Goal: Transaction & Acquisition: Download file/media

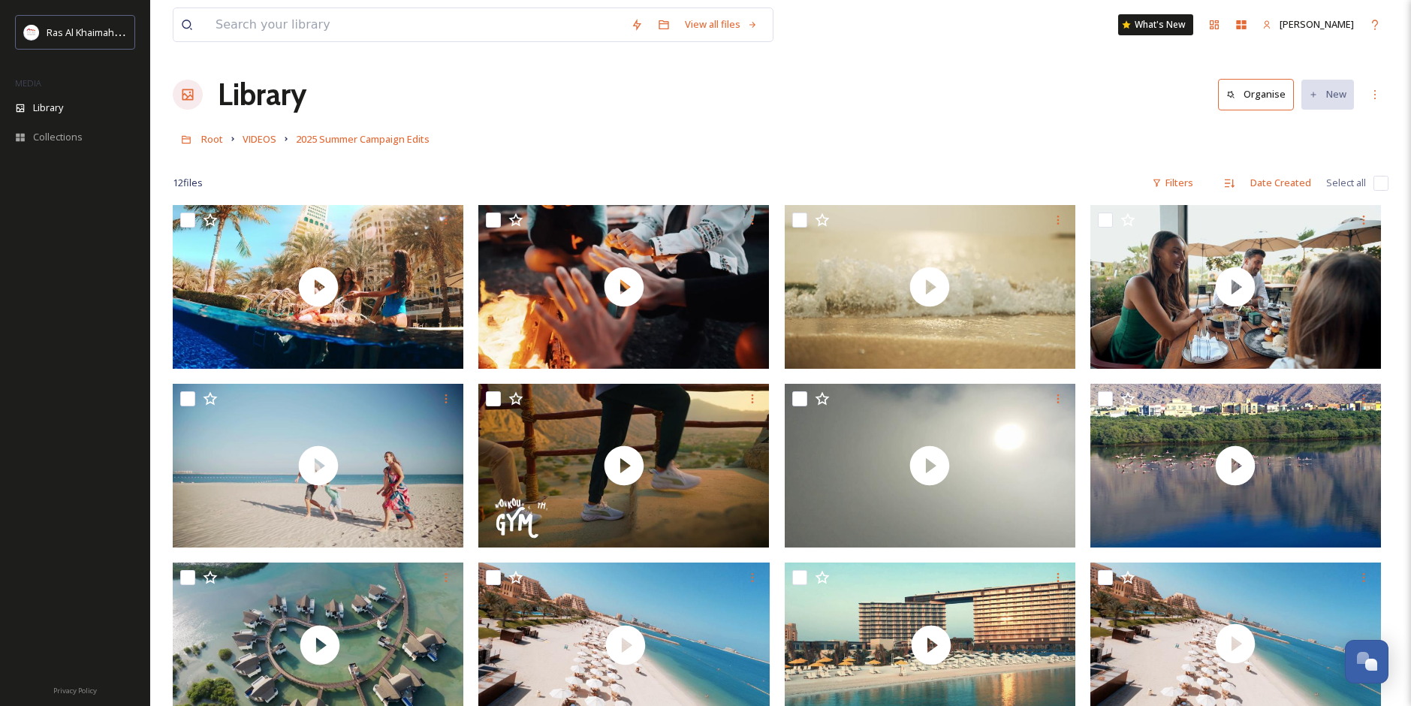
click at [924, 83] on div "Library Organise New" at bounding box center [781, 94] width 1216 height 45
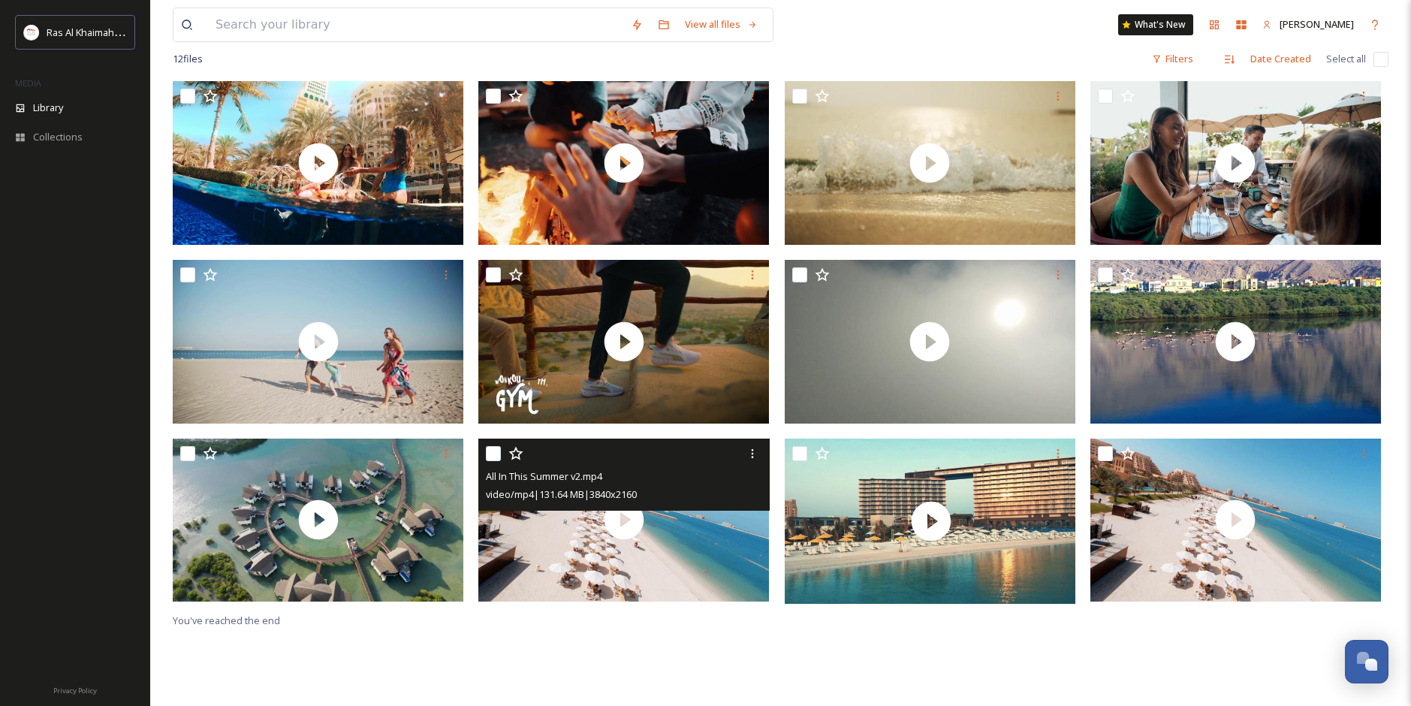
scroll to position [150, 0]
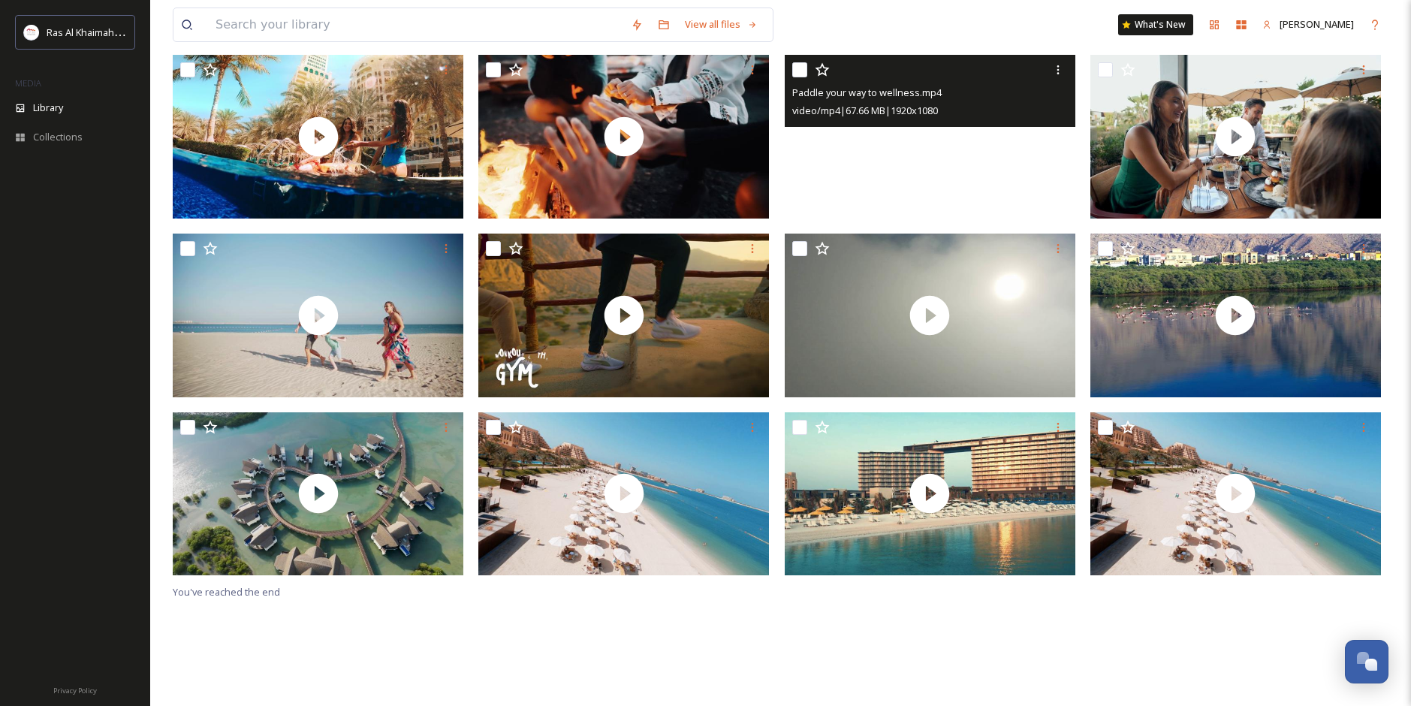
click at [970, 169] on video "Paddle your way to wellness.mp4" at bounding box center [930, 137] width 291 height 164
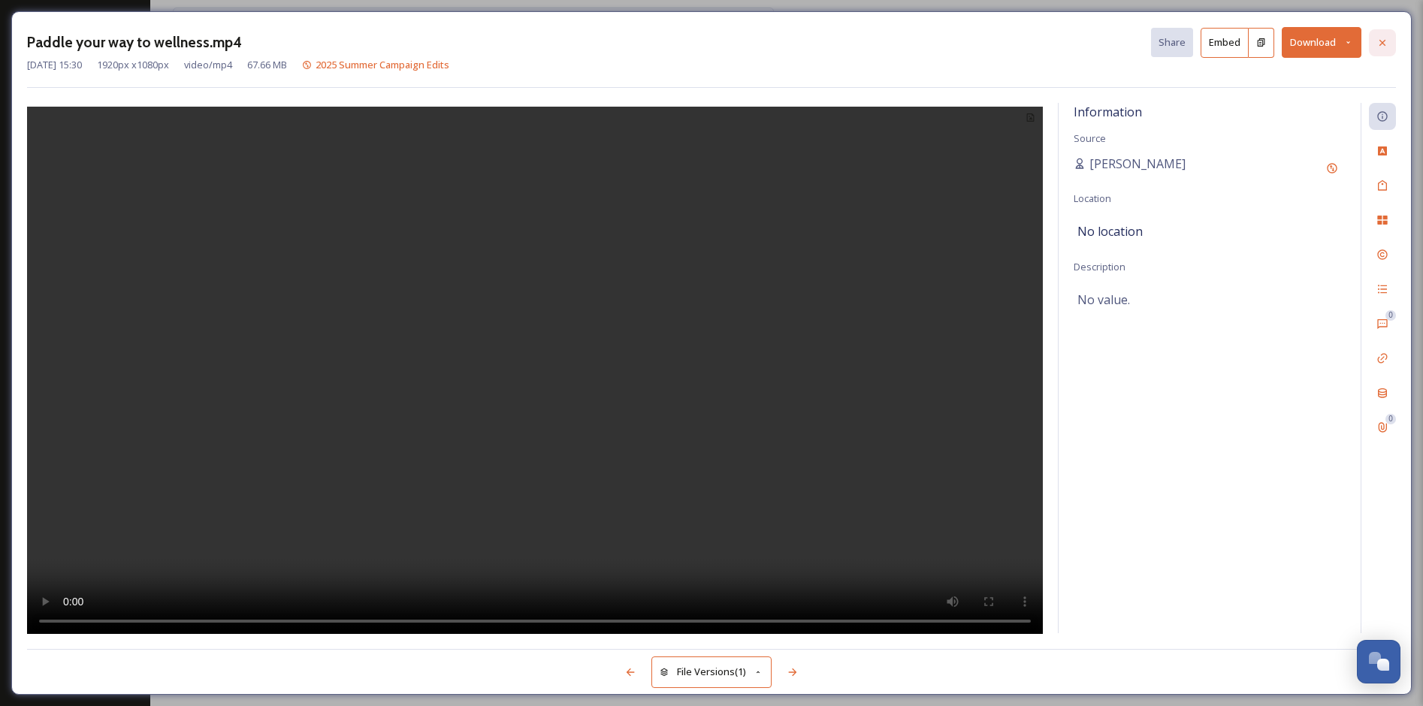
click at [1379, 45] on icon at bounding box center [1382, 42] width 6 height 6
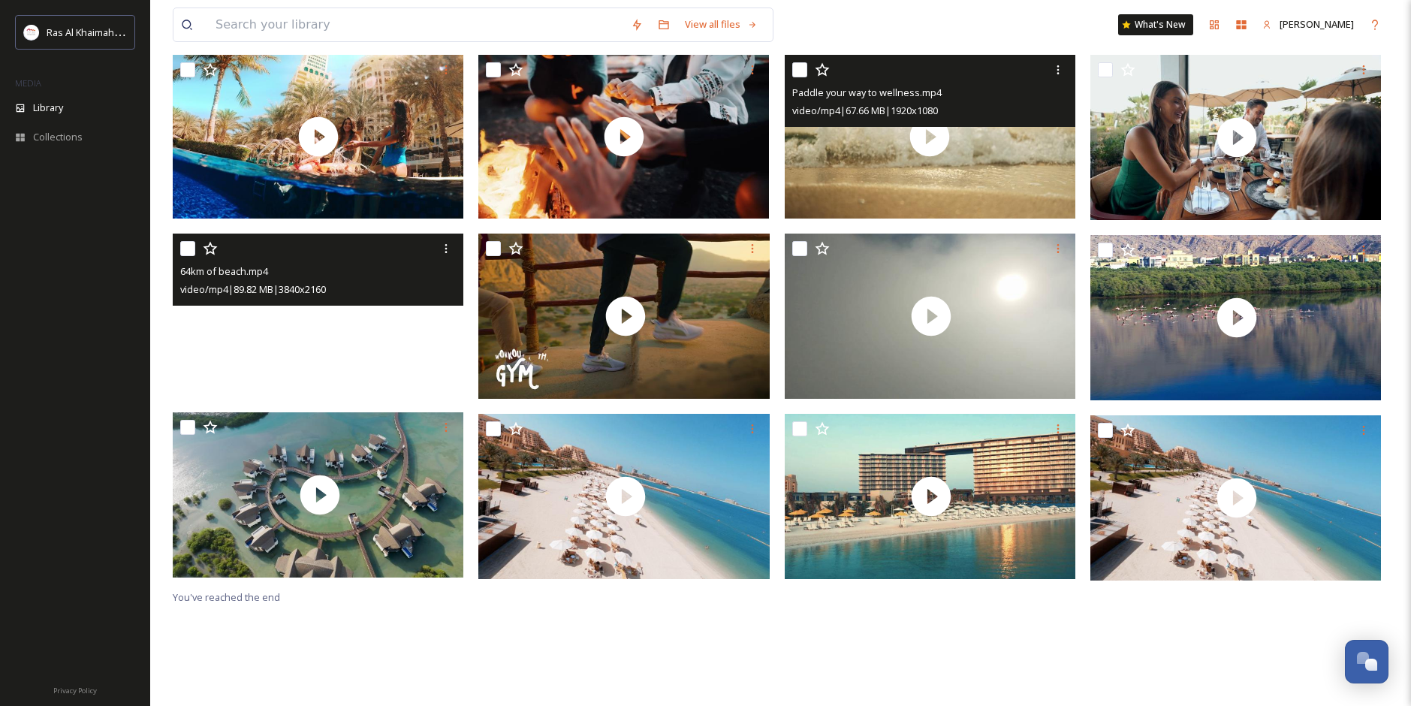
click at [267, 352] on video "64km of beach.mp4" at bounding box center [318, 316] width 291 height 164
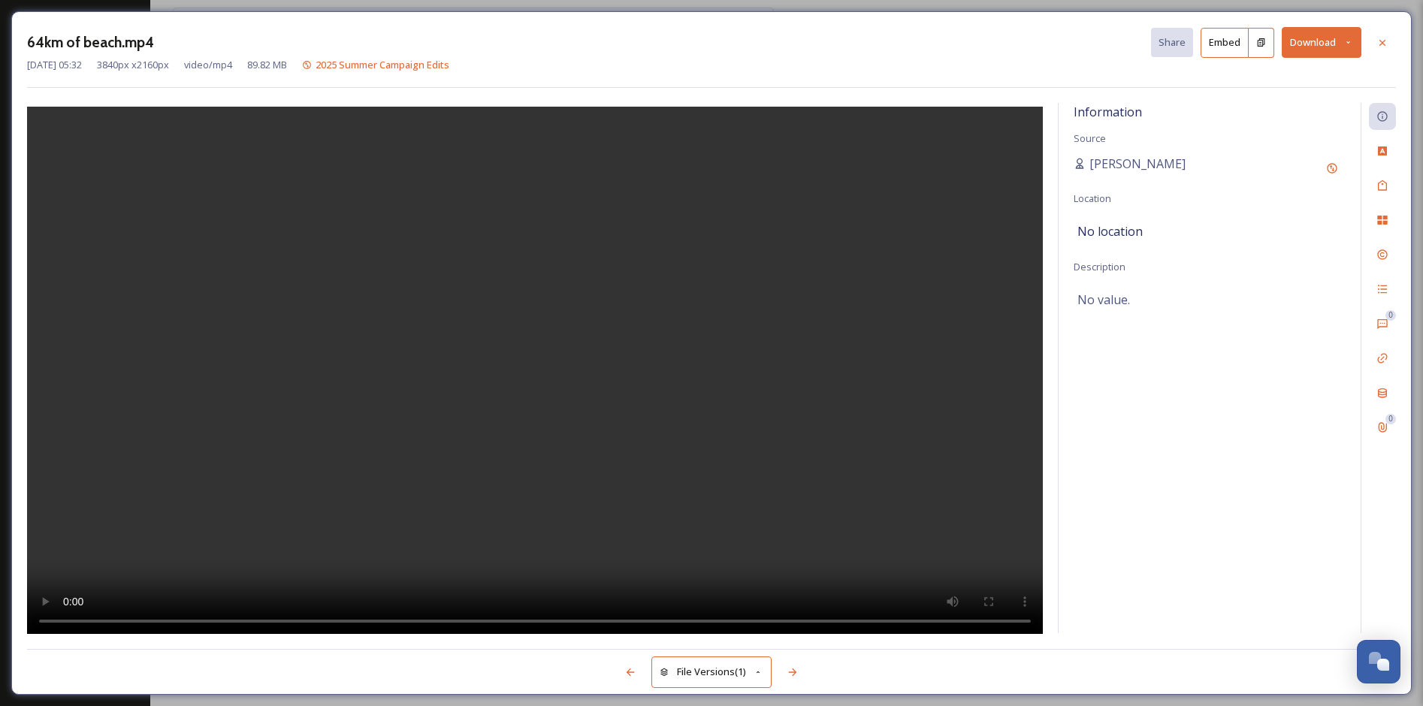
click at [1304, 42] on button "Download" at bounding box center [1321, 42] width 80 height 31
click at [1259, 133] on span "Download Medium (1080 x 608)" at bounding box center [1280, 136] width 139 height 14
click at [1143, 417] on div "Information Source Van Bucayan Location No location Description No value." at bounding box center [1209, 368] width 302 height 530
click at [1375, 35] on div at bounding box center [1382, 42] width 27 height 27
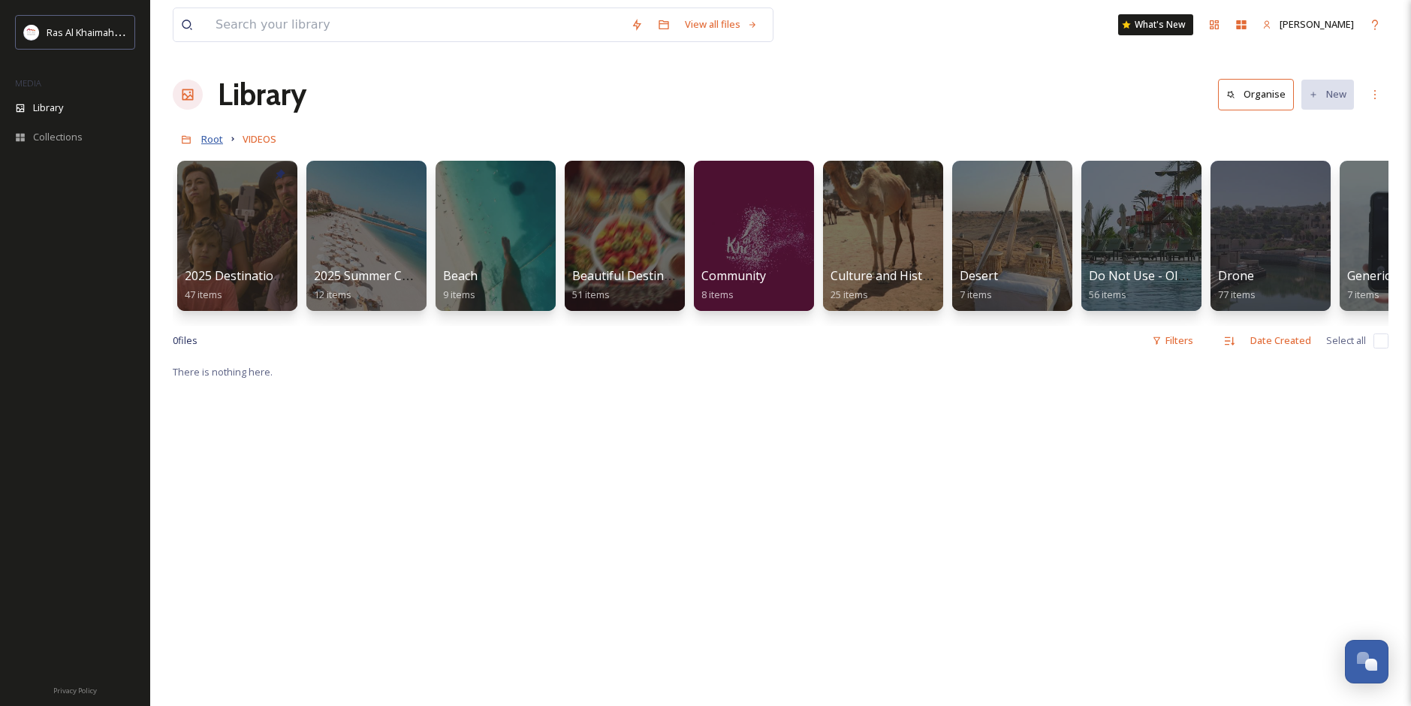
click at [209, 135] on span "Root" at bounding box center [212, 139] width 22 height 14
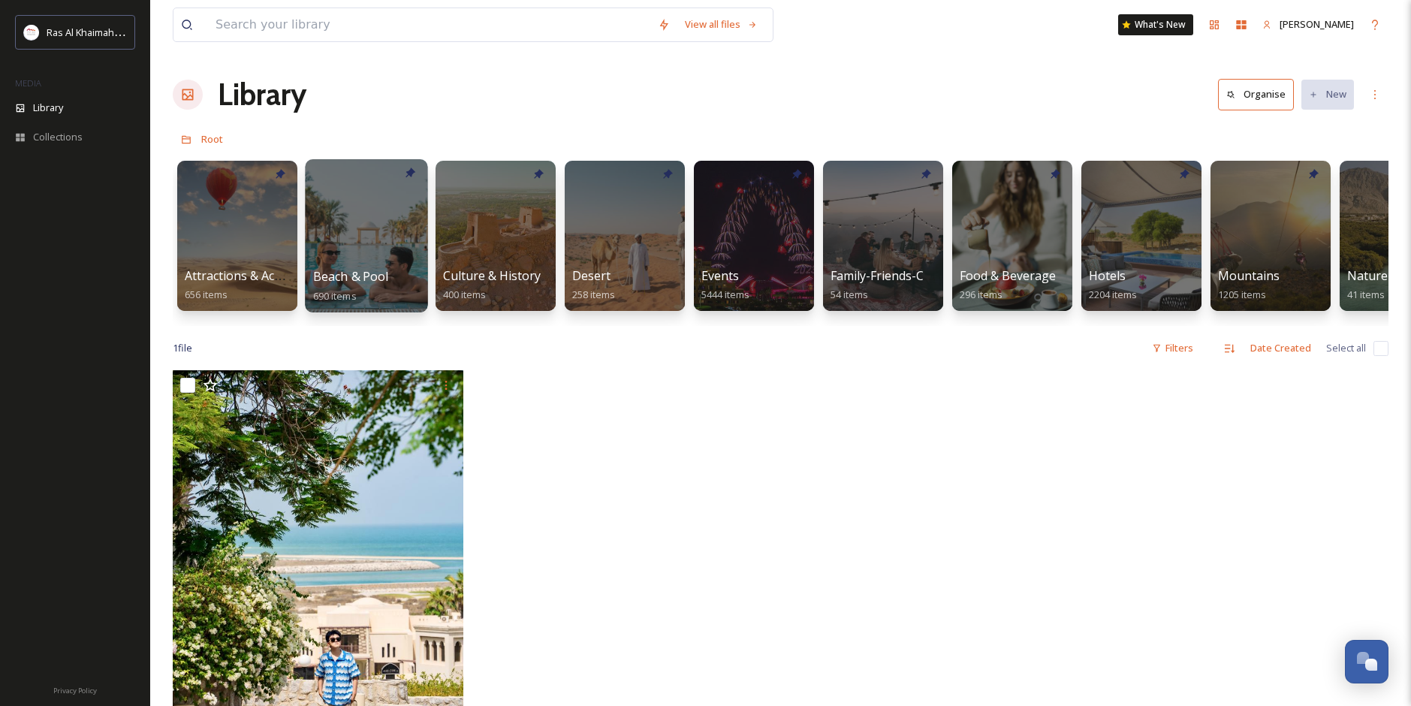
click at [352, 237] on div at bounding box center [366, 235] width 122 height 153
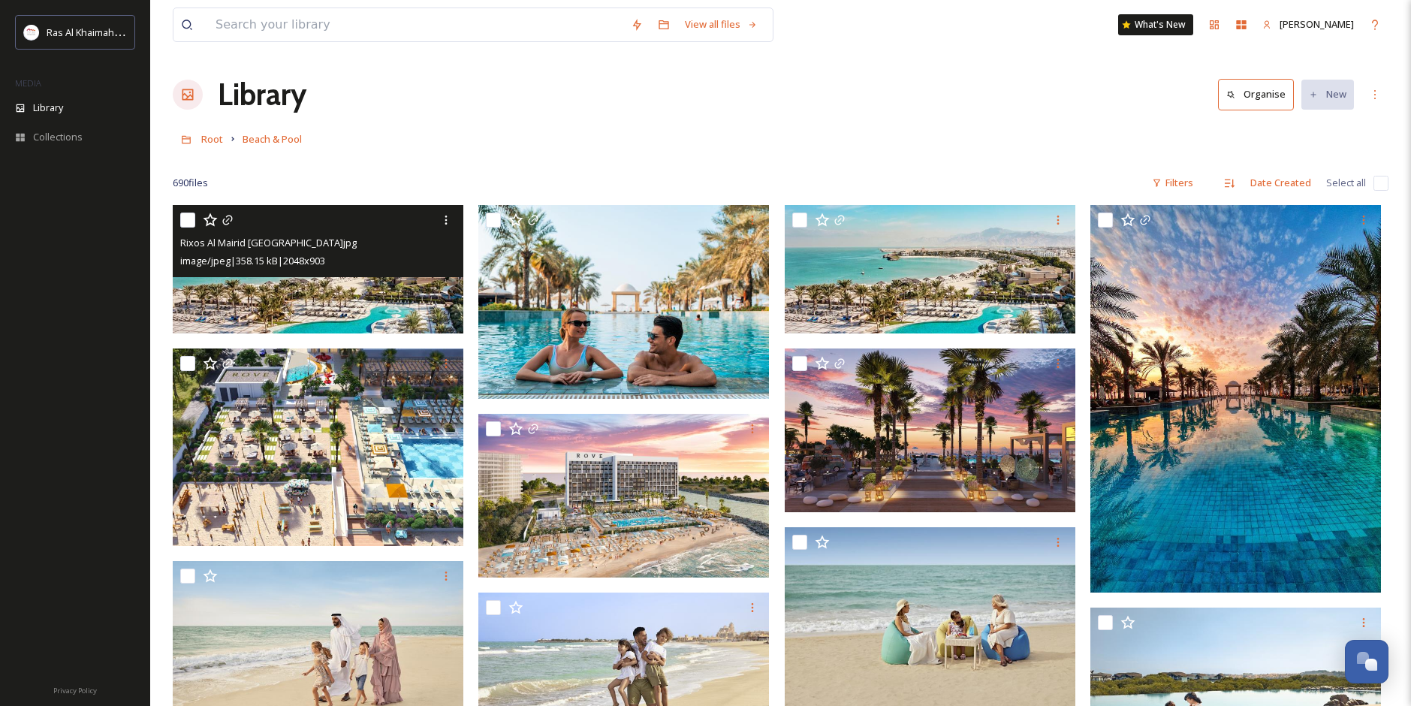
click at [347, 304] on img at bounding box center [318, 269] width 291 height 128
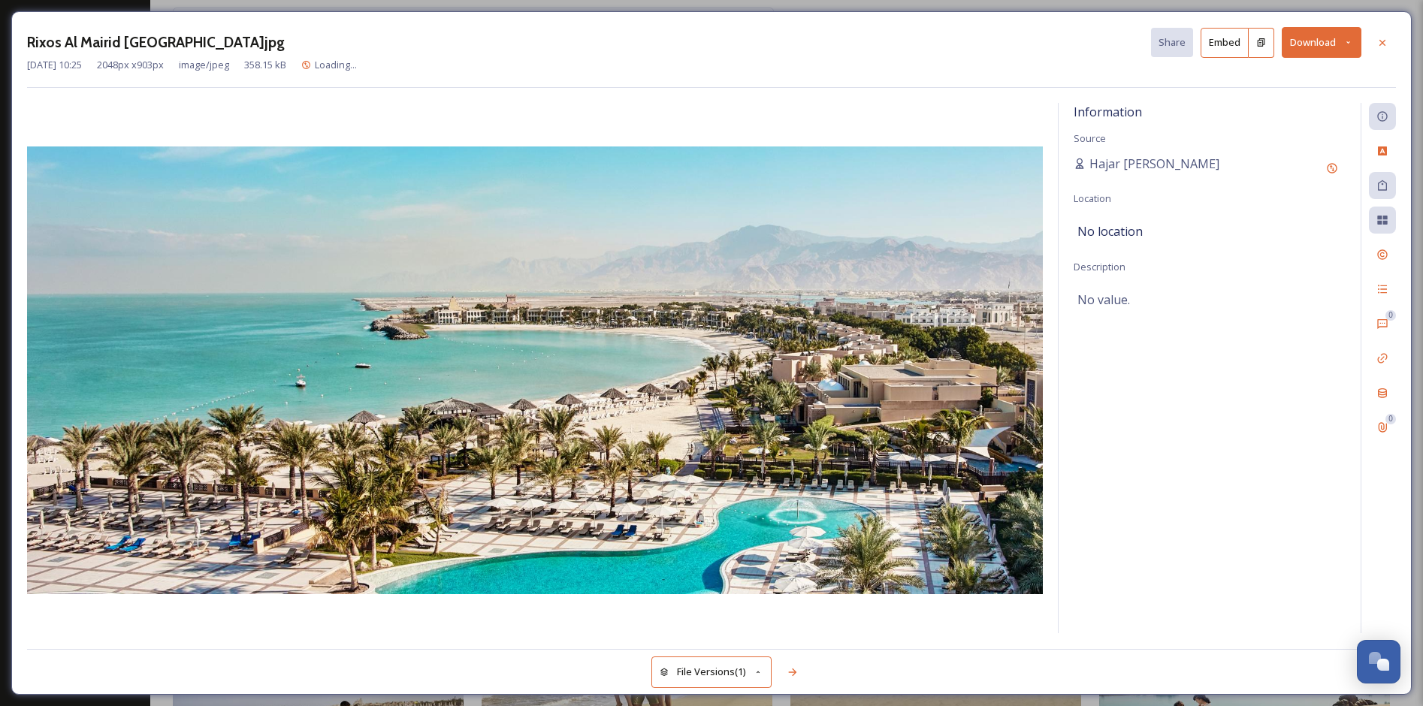
click at [1320, 41] on button "Download" at bounding box center [1321, 42] width 80 height 31
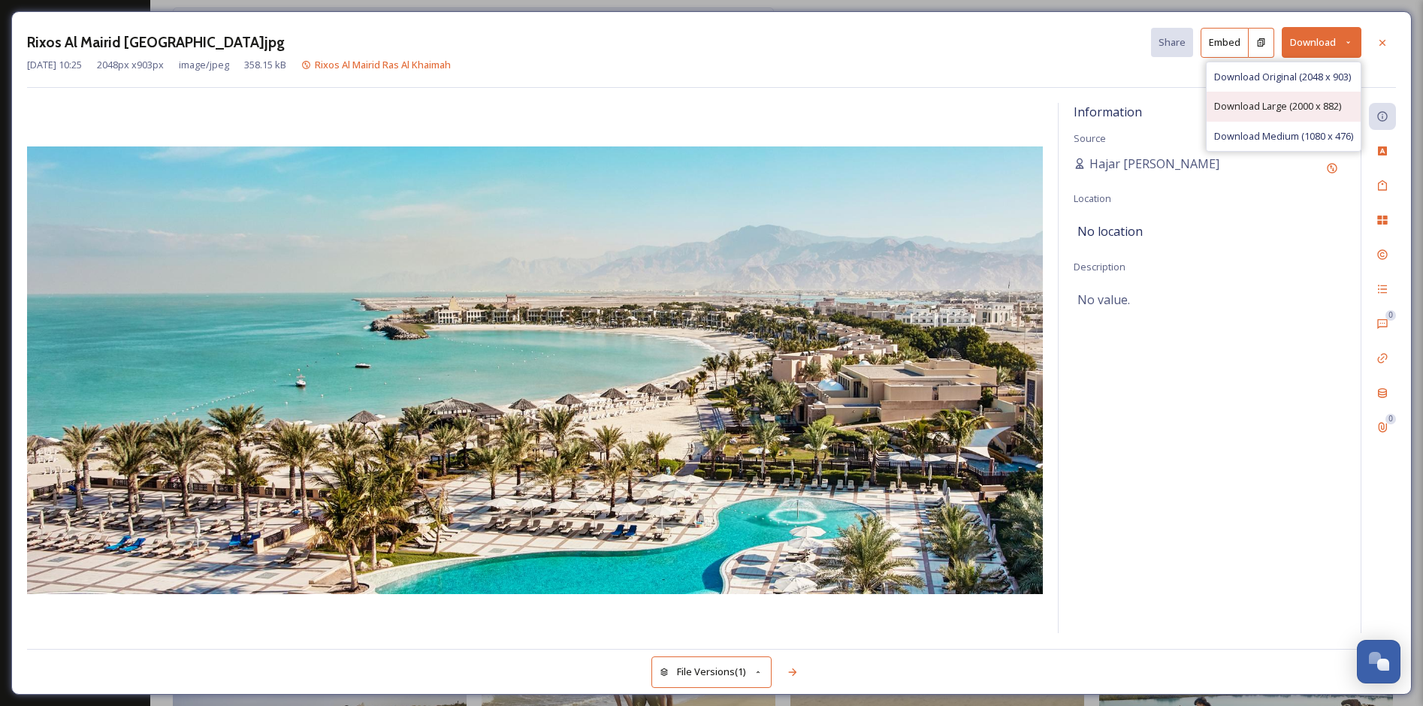
click at [1260, 110] on span "Download Large (2000 x 882)" at bounding box center [1277, 106] width 127 height 14
click at [1197, 510] on div "Information Source Hajar [GEOGRAPHIC_DATA] Location No location Description No …" at bounding box center [1209, 368] width 302 height 530
click at [1383, 49] on div at bounding box center [1382, 42] width 27 height 27
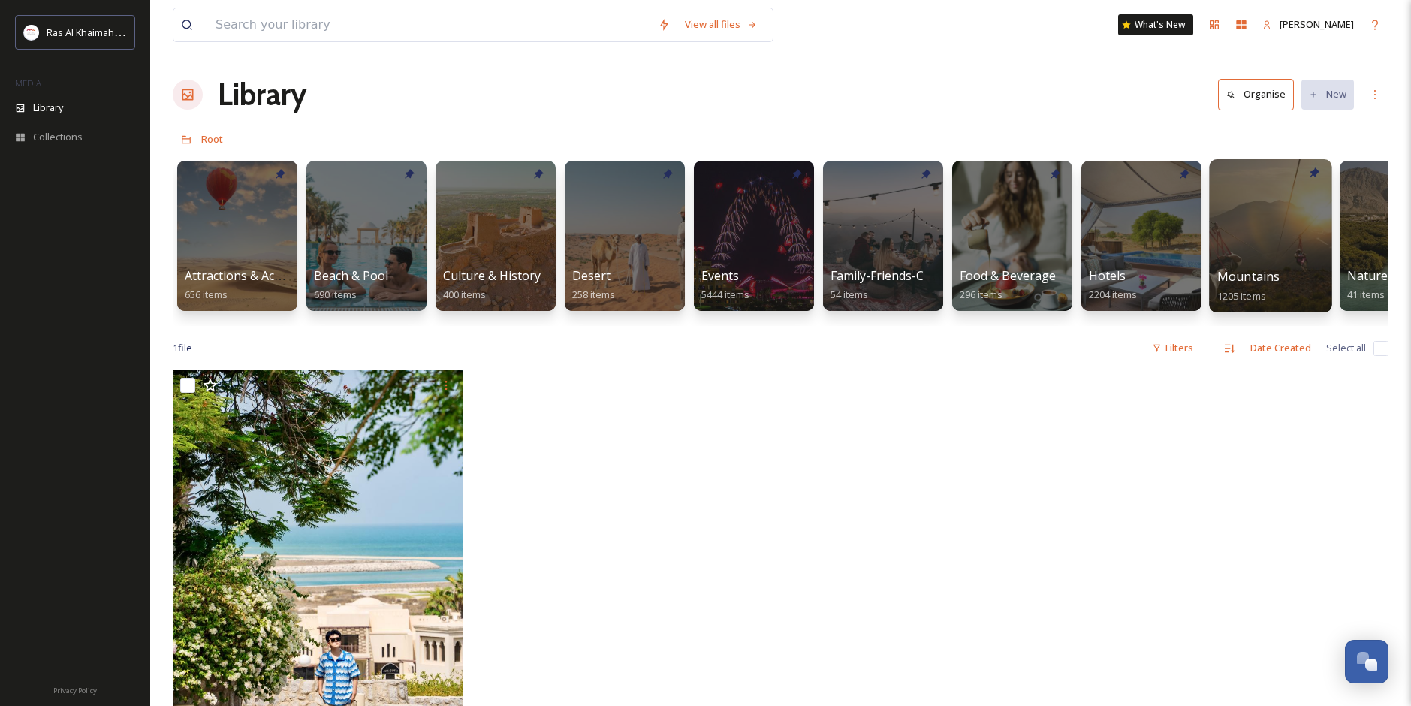
click at [1282, 237] on div at bounding box center [1270, 235] width 122 height 153
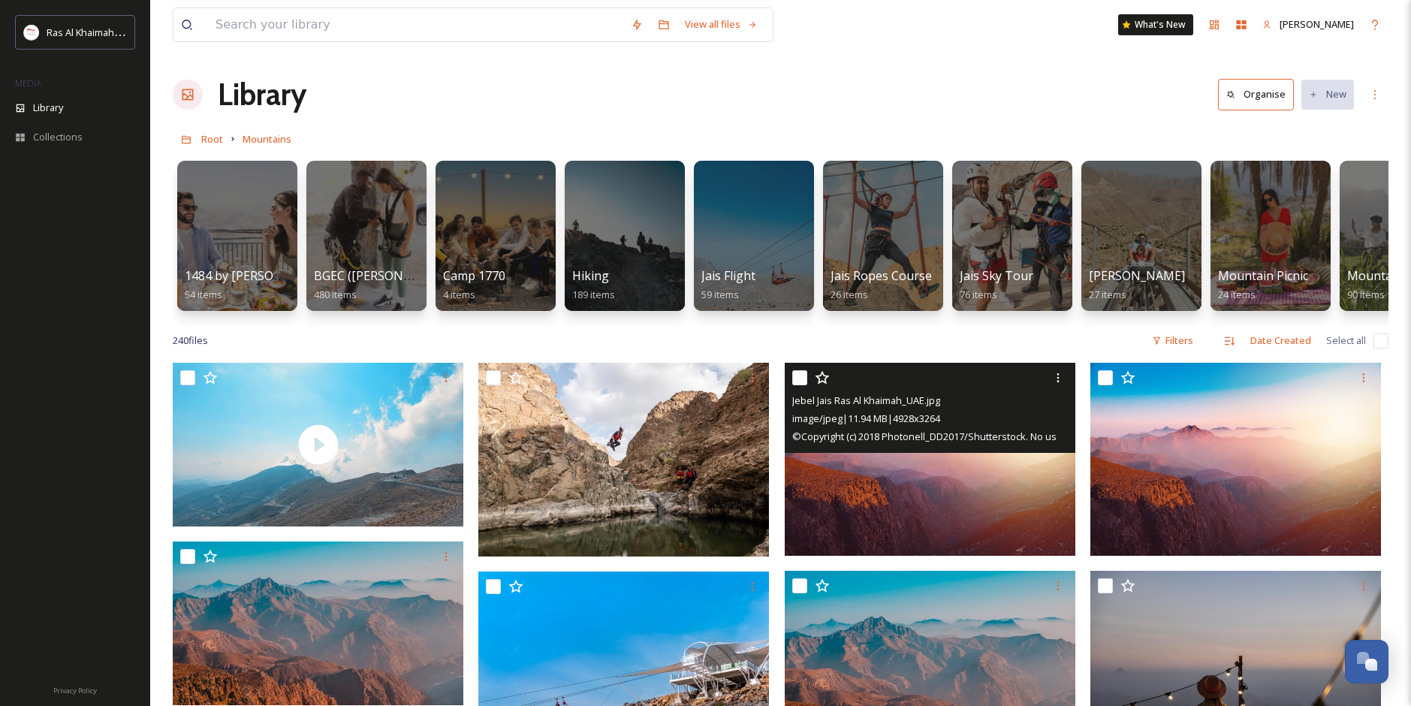
click at [1002, 518] on img at bounding box center [930, 459] width 291 height 193
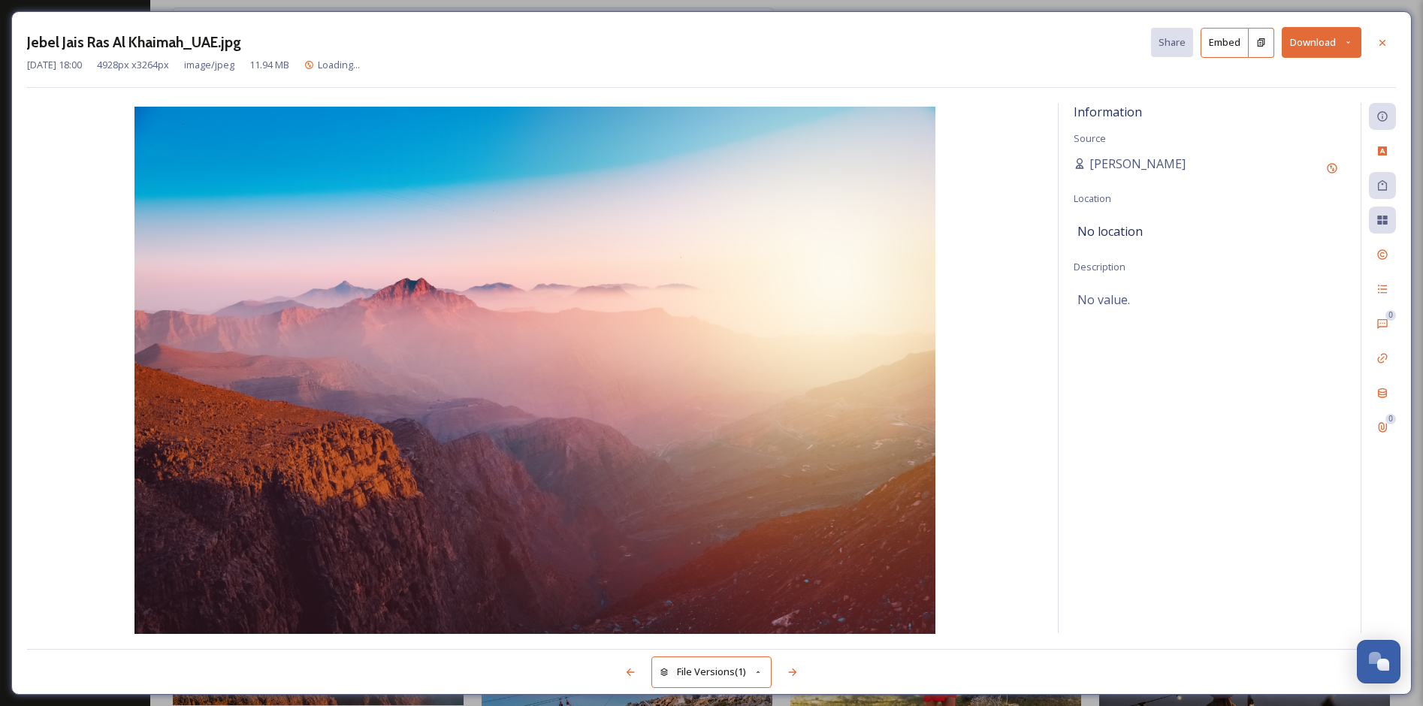
click at [1308, 50] on button "Download" at bounding box center [1321, 42] width 80 height 31
click at [1307, 130] on span "Download Medium (1080 x 715)" at bounding box center [1280, 136] width 139 height 14
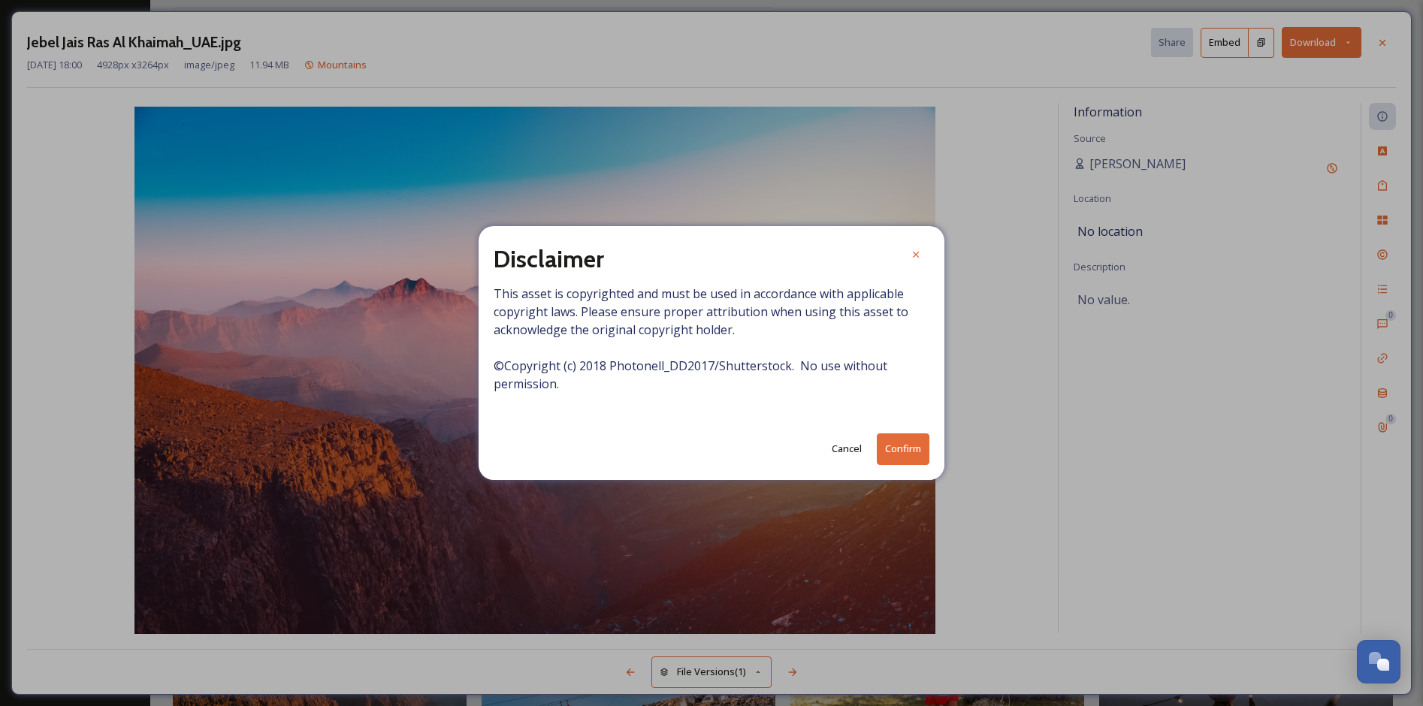
click at [843, 448] on button "Cancel" at bounding box center [846, 448] width 45 height 29
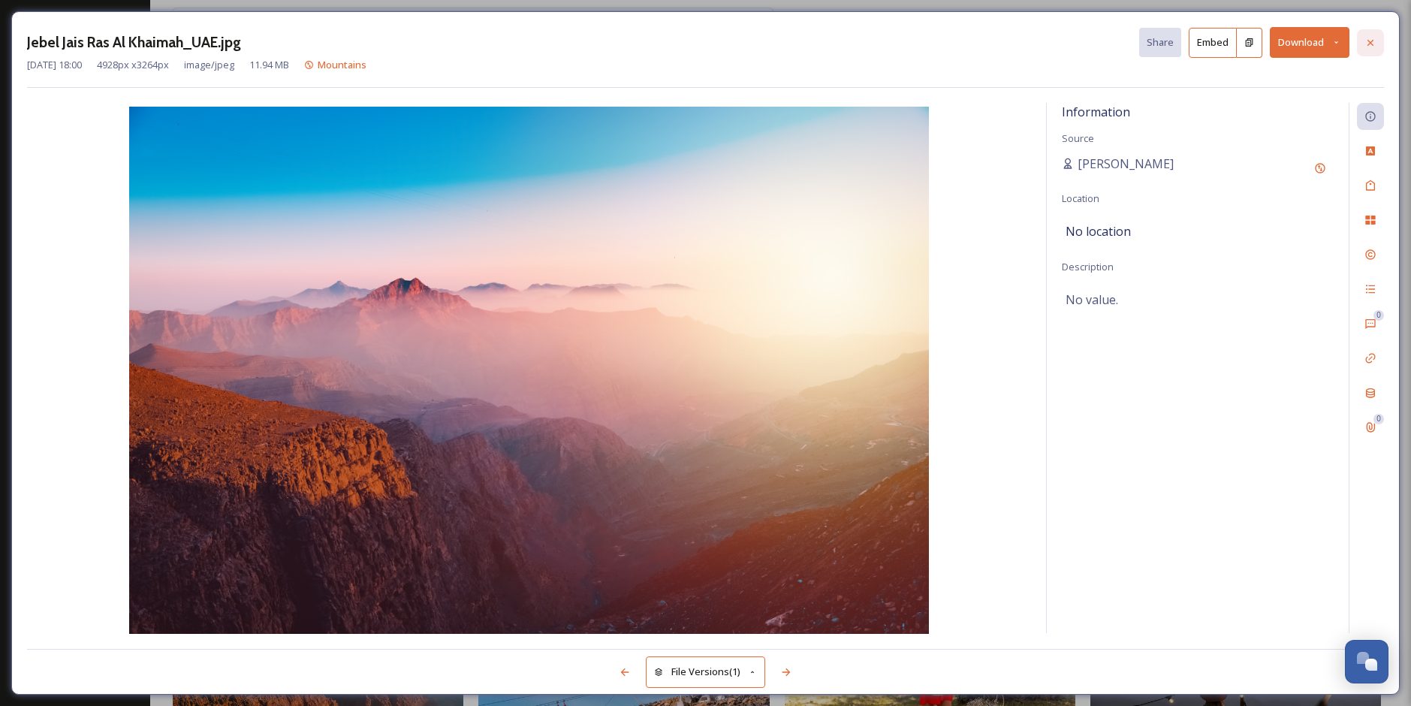
click at [1363, 42] on div at bounding box center [1370, 42] width 27 height 27
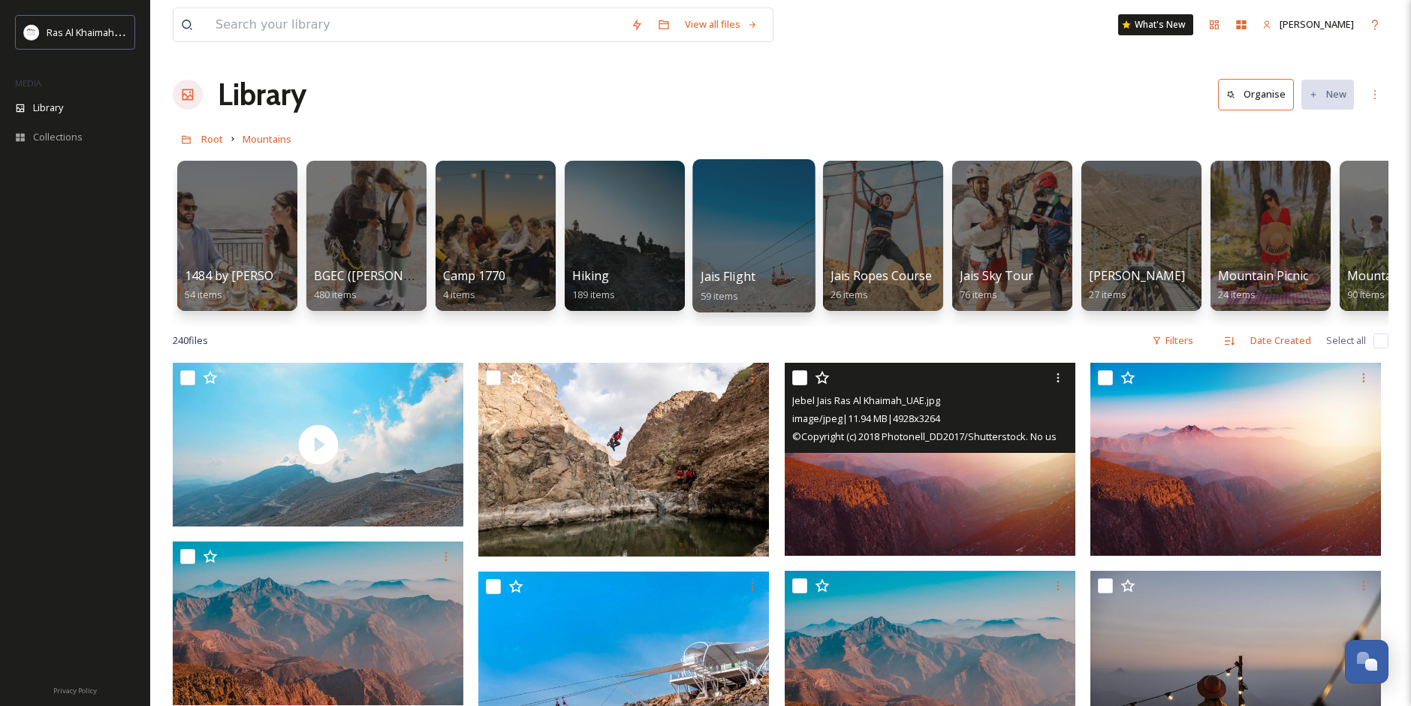
click at [774, 262] on div at bounding box center [754, 235] width 122 height 153
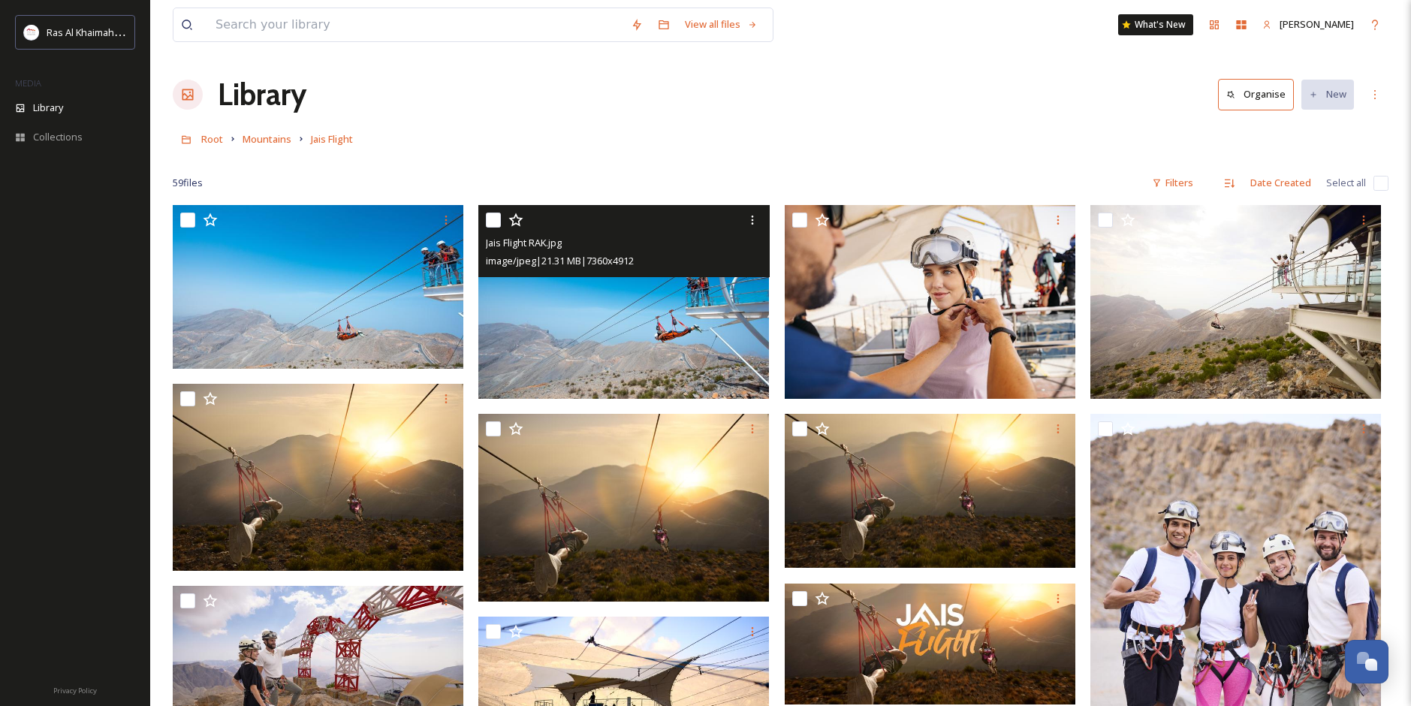
click at [615, 306] on img at bounding box center [623, 302] width 291 height 194
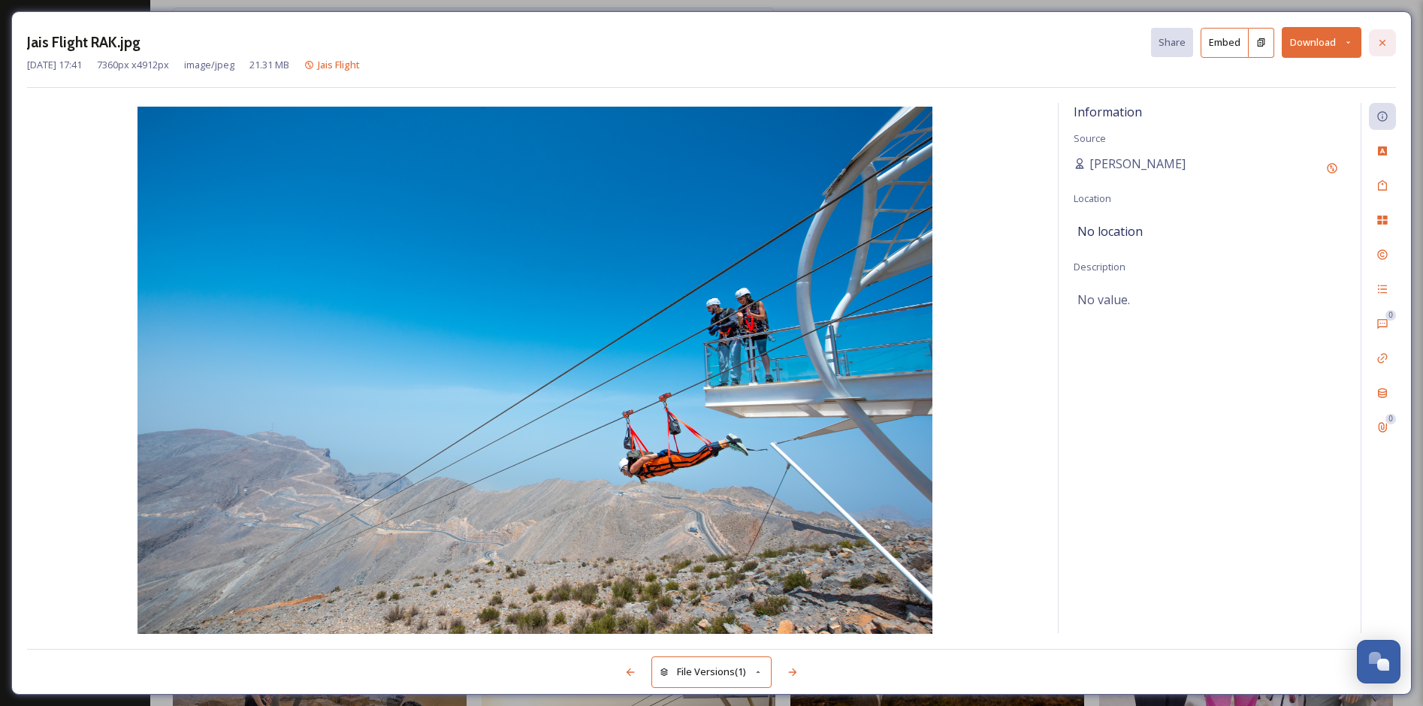
click at [1384, 37] on icon at bounding box center [1382, 43] width 12 height 12
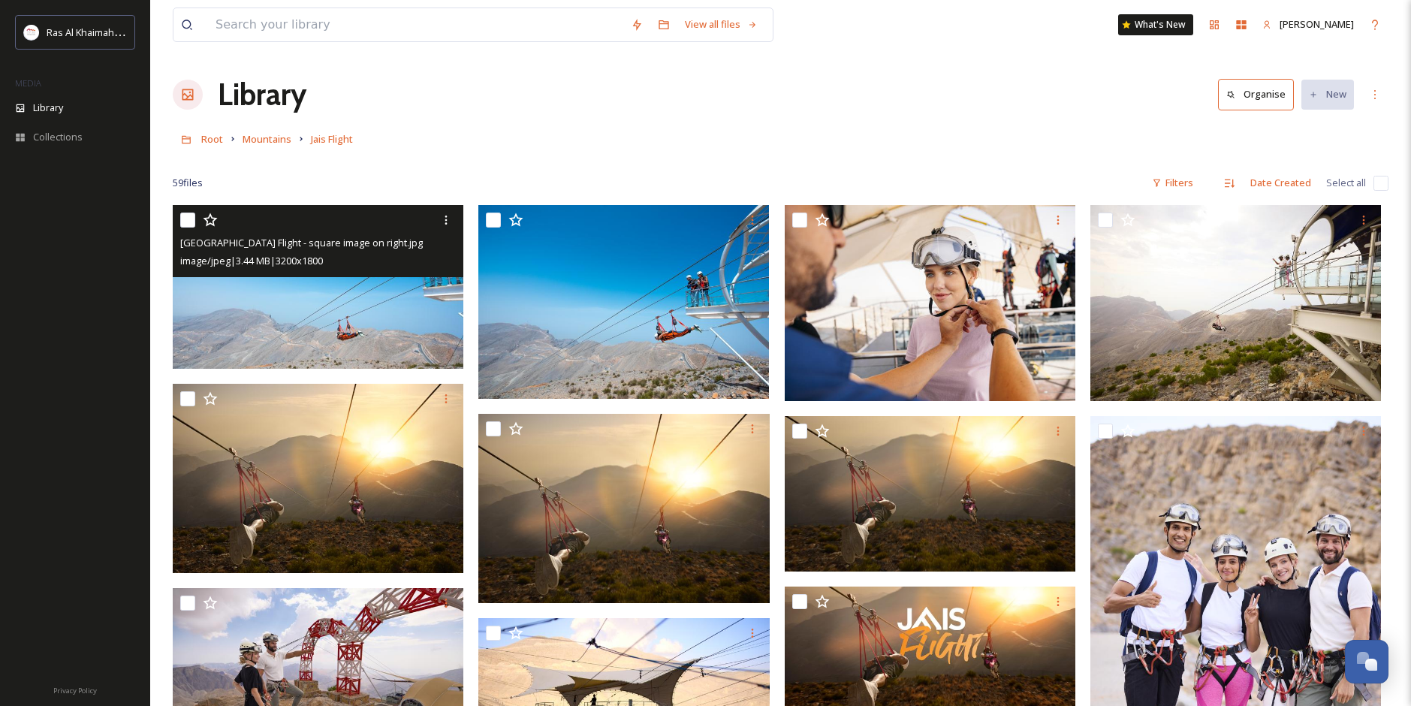
click at [382, 292] on img at bounding box center [318, 287] width 291 height 164
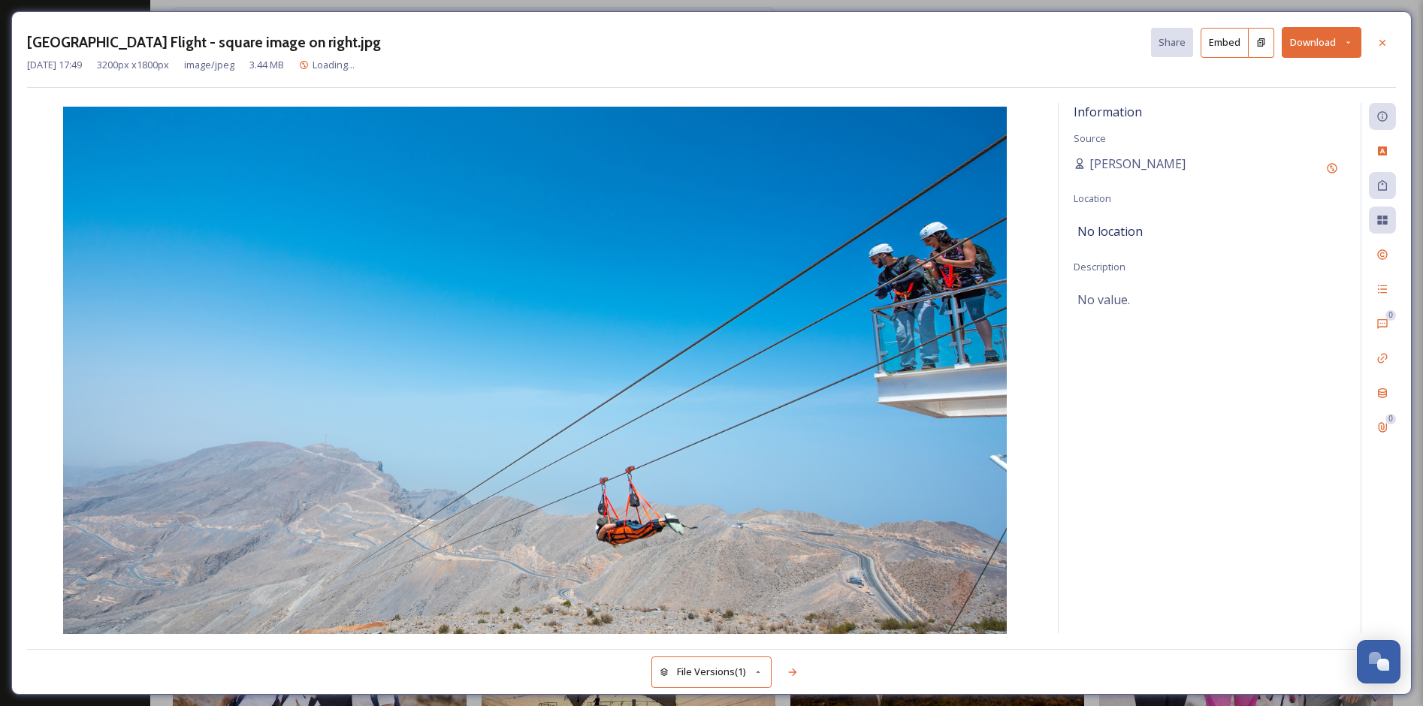
click at [1329, 50] on button "Download" at bounding box center [1321, 42] width 80 height 31
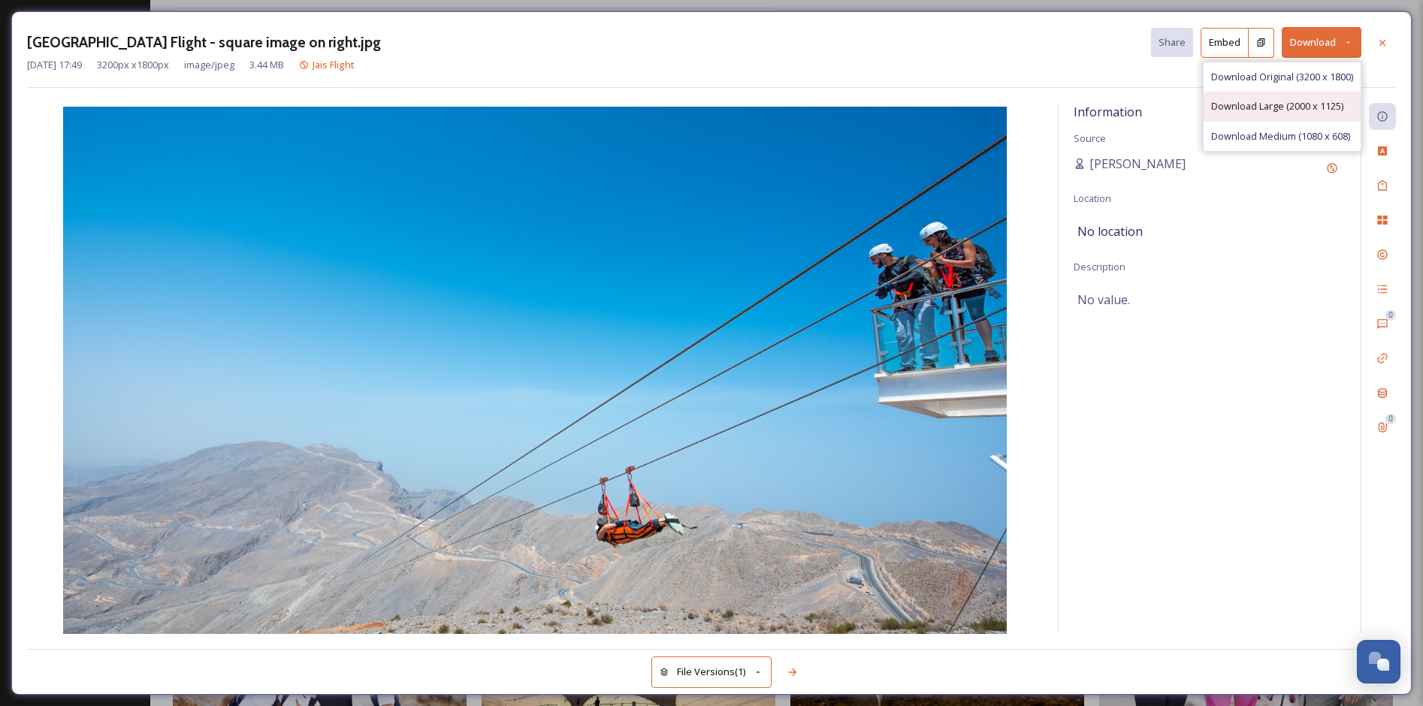
click at [1309, 103] on span "Download Large (2000 x 1125)" at bounding box center [1277, 106] width 132 height 14
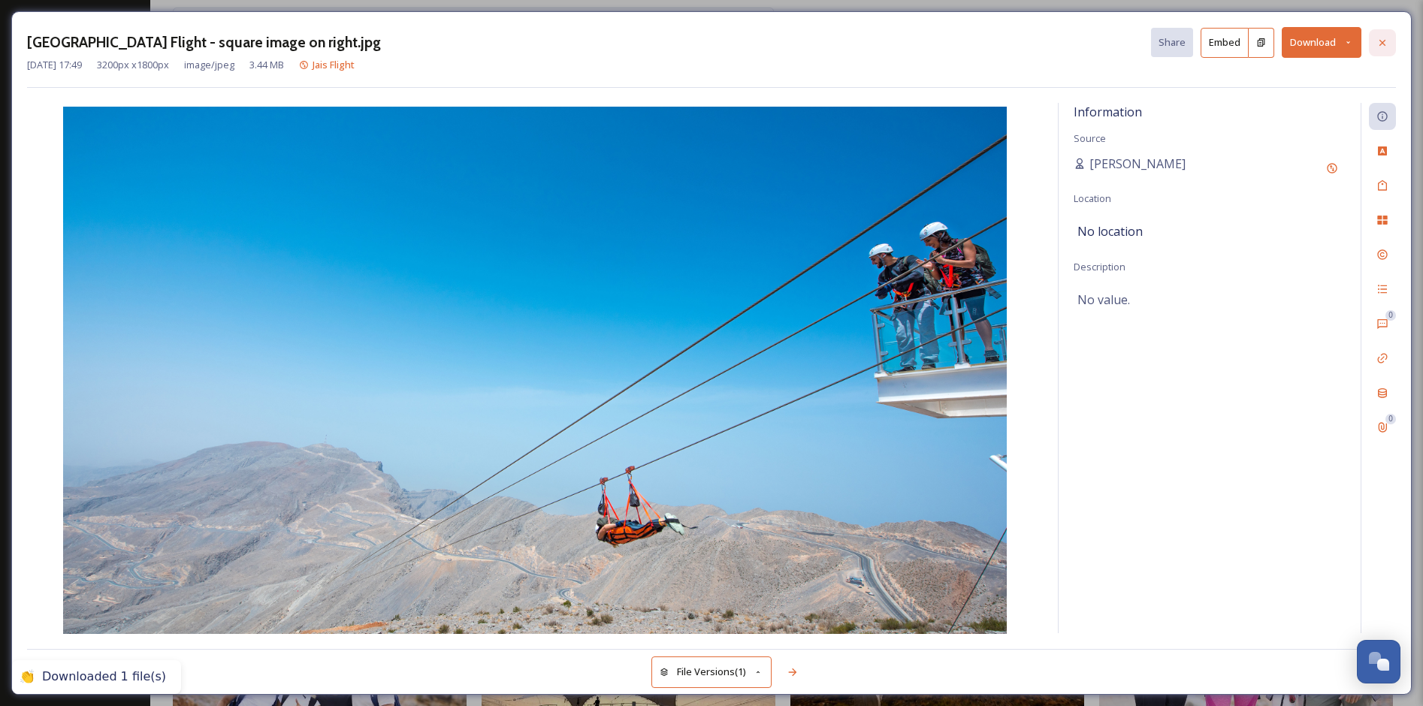
drag, startPoint x: 1386, startPoint y: 37, endPoint x: 1370, endPoint y: 38, distance: 15.8
click at [1386, 37] on icon at bounding box center [1382, 43] width 12 height 12
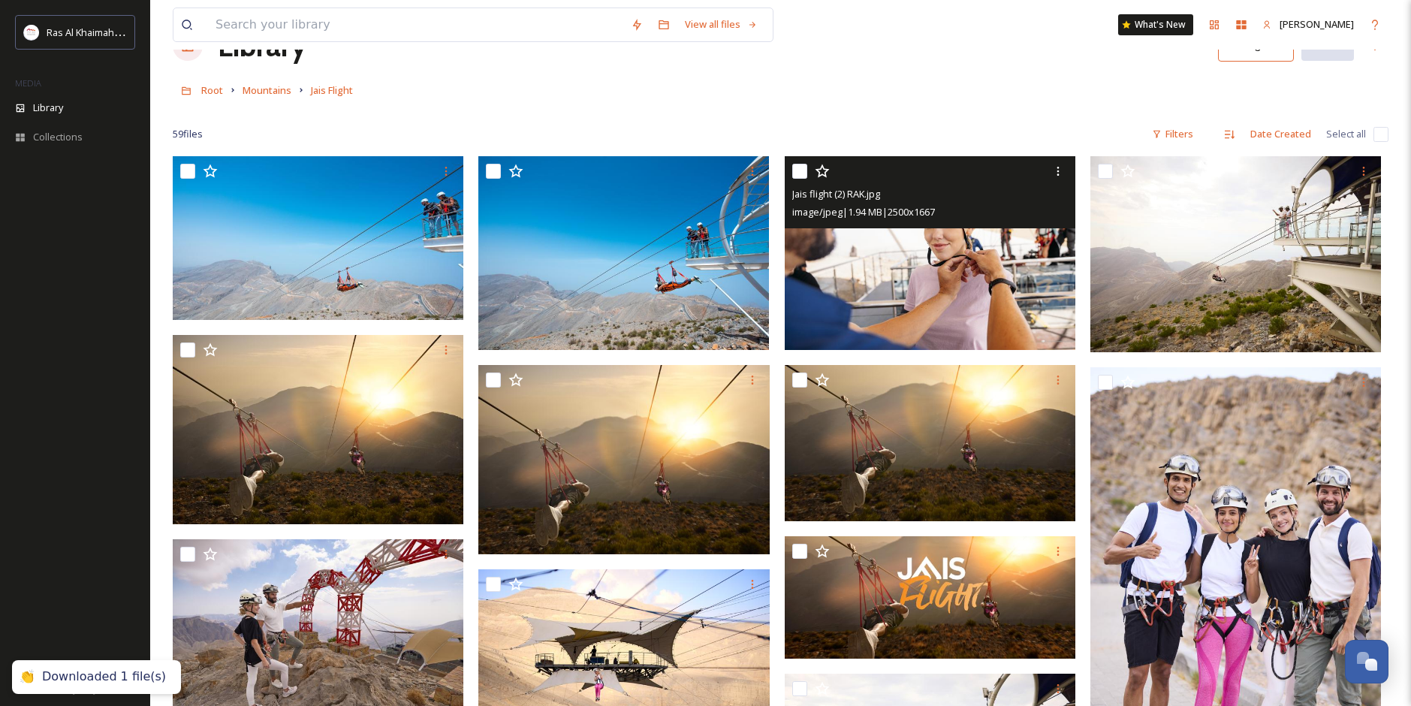
scroll to position [75, 0]
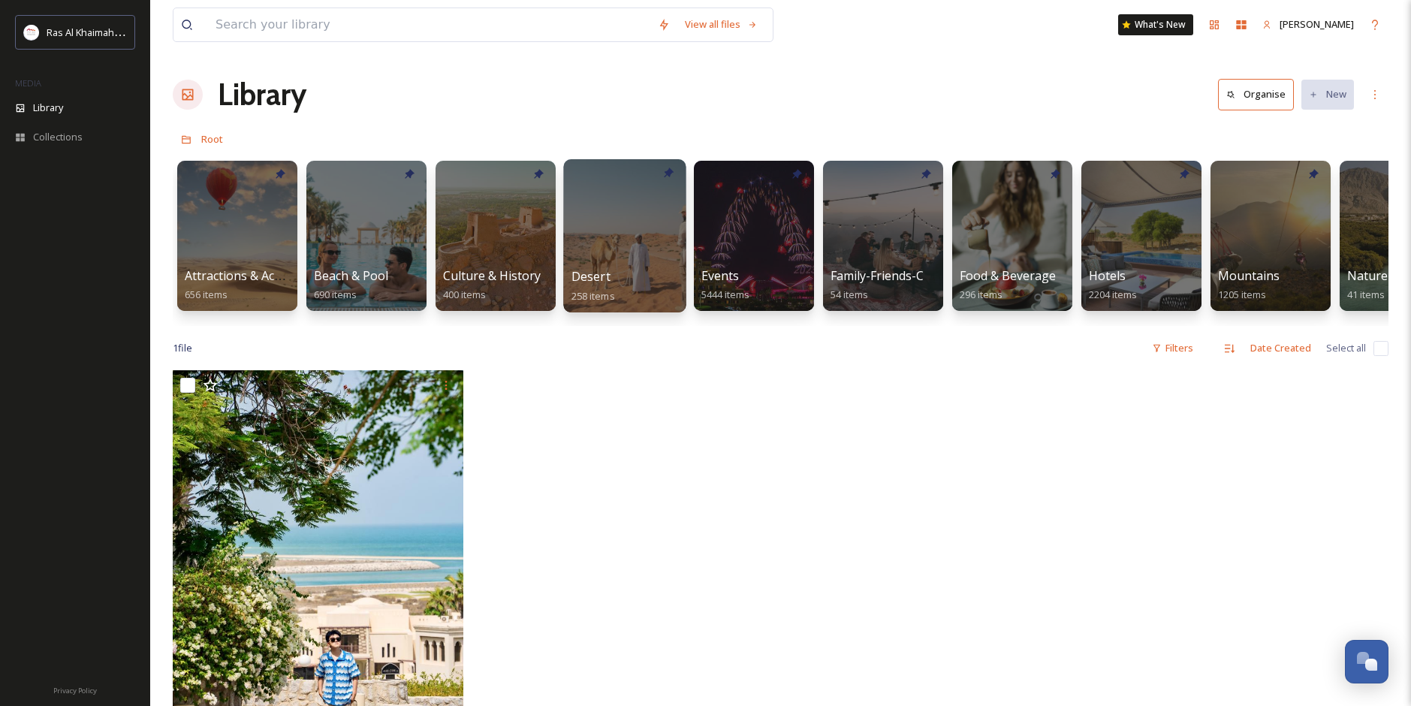
click at [595, 247] on div at bounding box center [624, 235] width 122 height 153
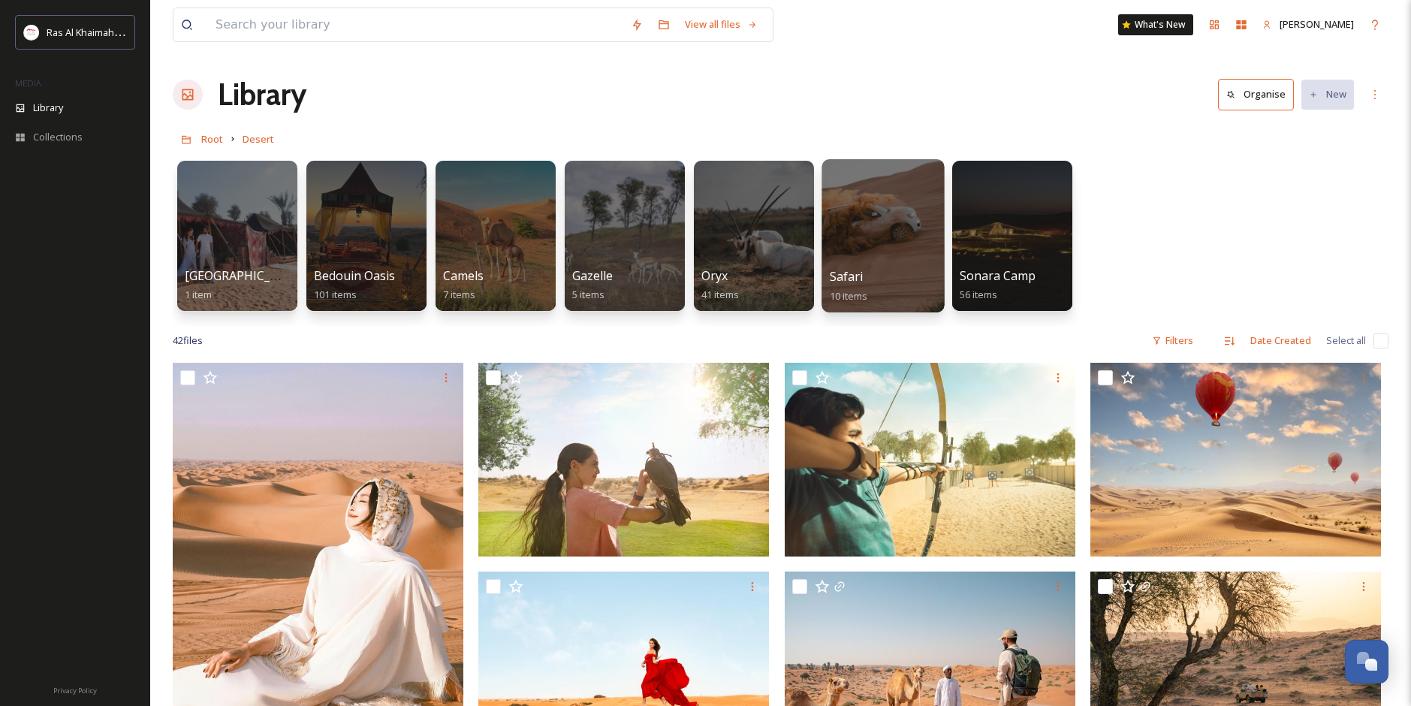
click at [856, 273] on span "Safari" at bounding box center [847, 276] width 34 height 17
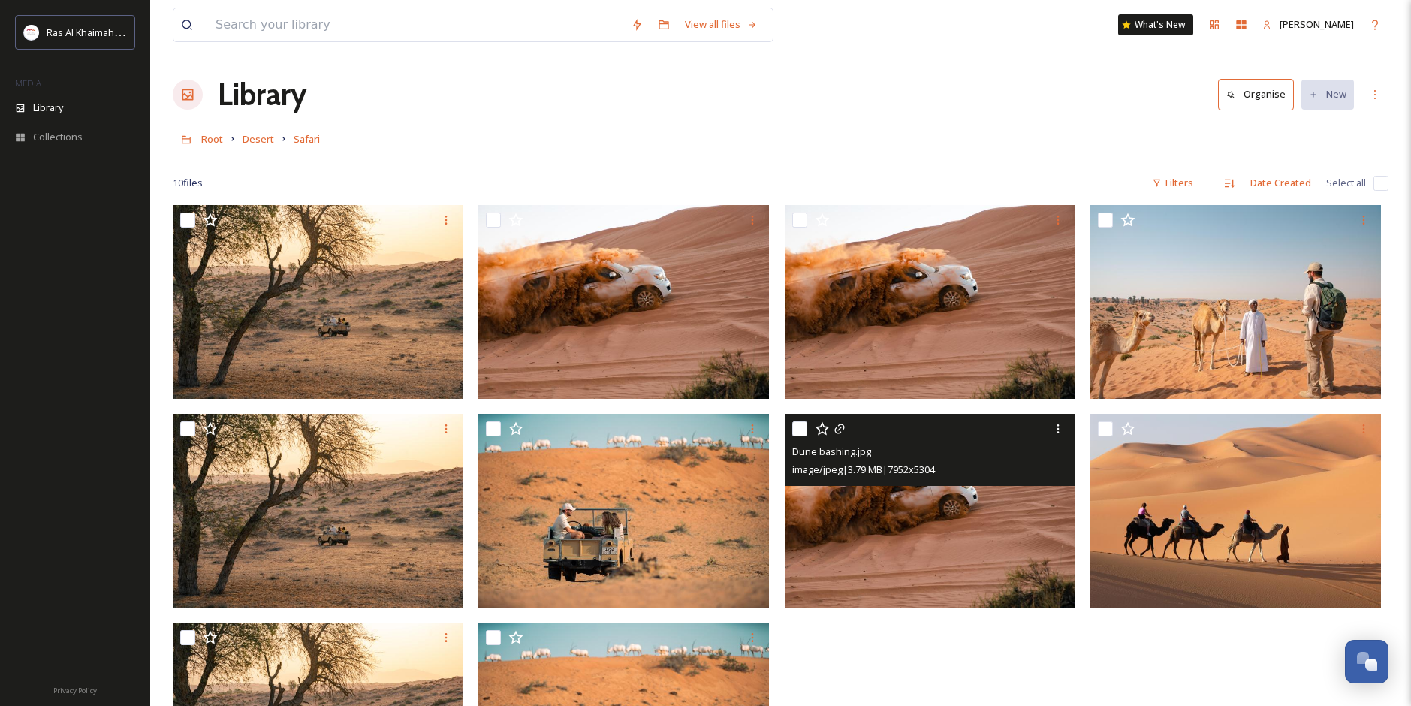
click at [948, 531] on img at bounding box center [930, 511] width 291 height 194
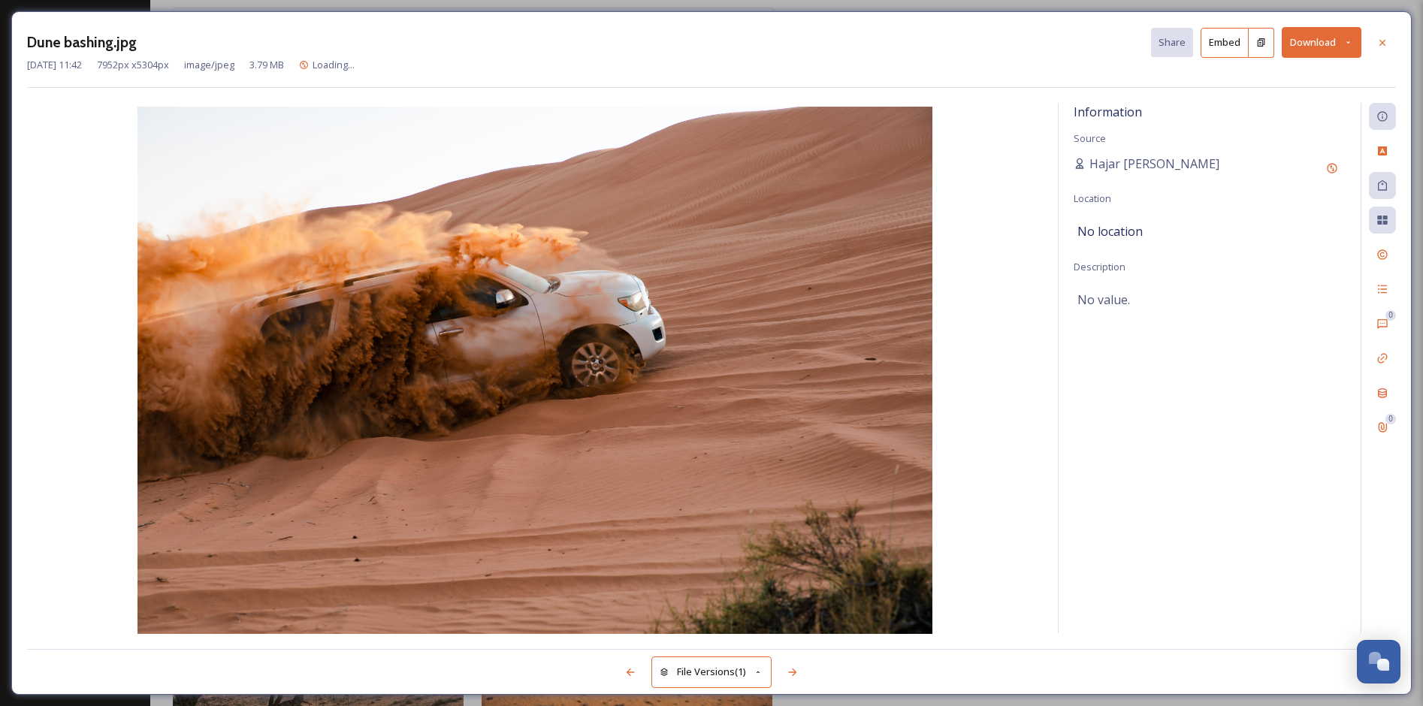
click at [1312, 38] on button "Download" at bounding box center [1321, 42] width 80 height 31
click at [1292, 108] on span "Download Large (2000 x 1334)" at bounding box center [1277, 106] width 132 height 14
click at [1381, 44] on icon at bounding box center [1382, 42] width 6 height 6
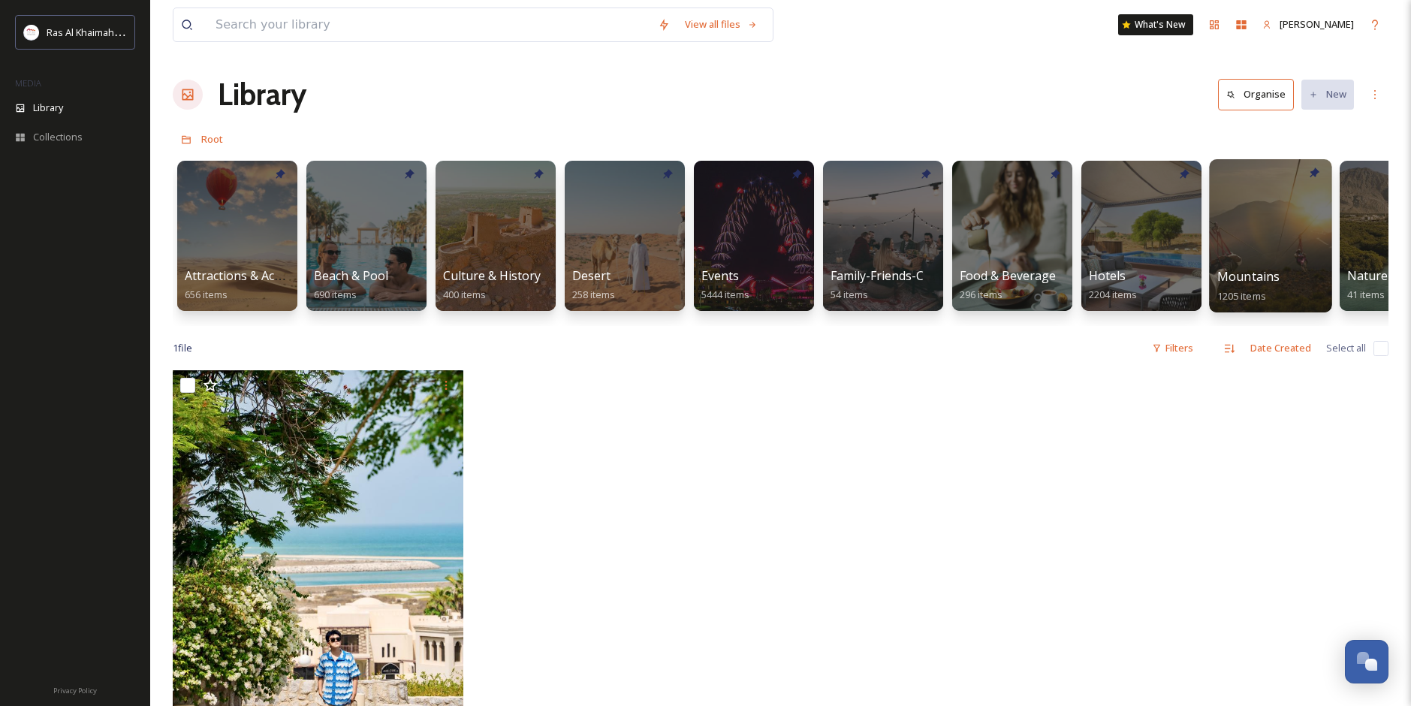
click at [1264, 291] on span "1205 items" at bounding box center [1242, 295] width 49 height 14
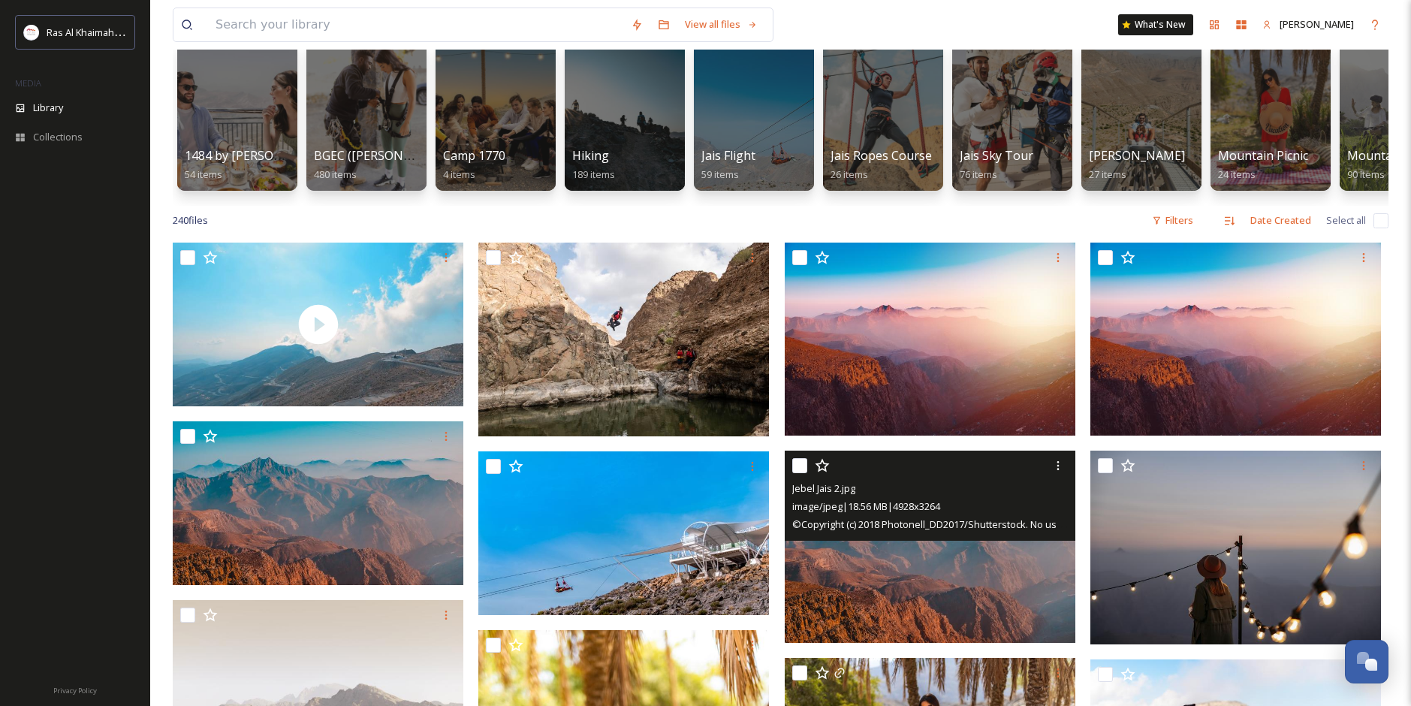
scroll to position [225, 0]
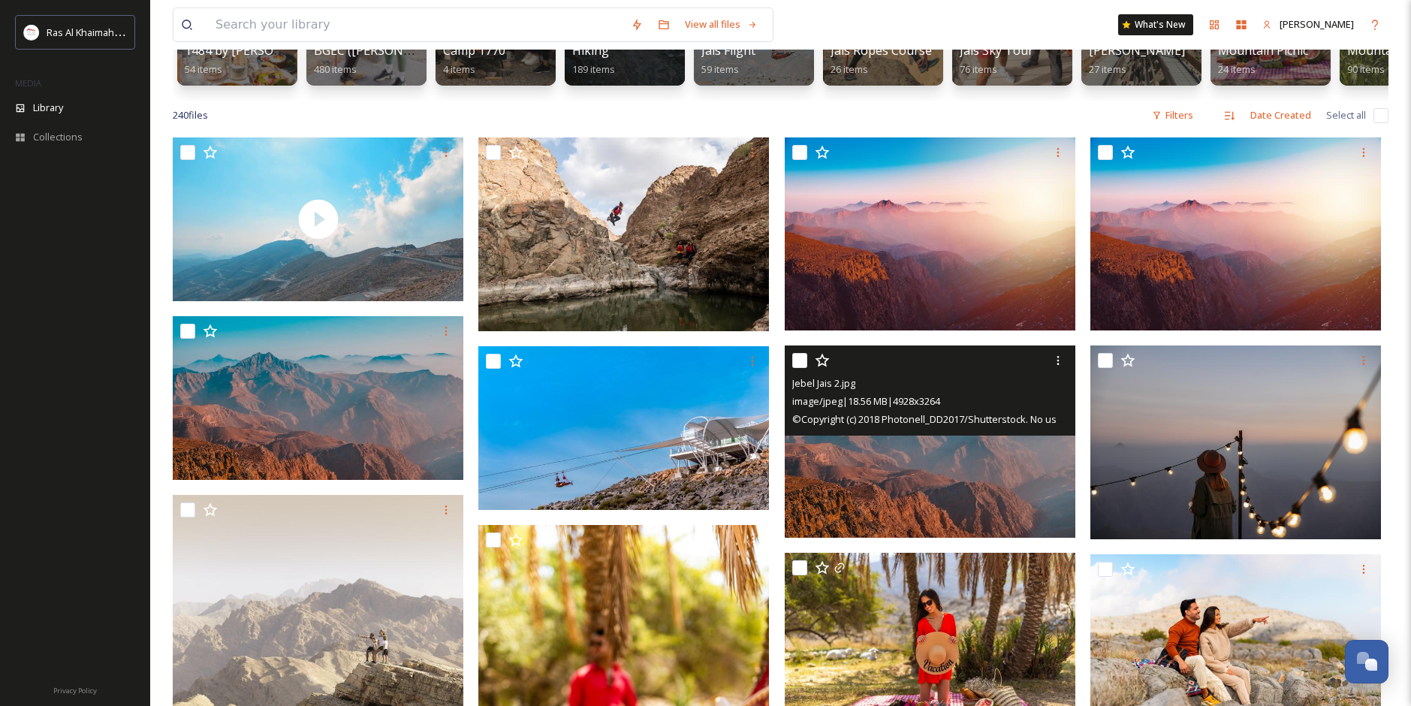
click at [926, 515] on img at bounding box center [930, 441] width 291 height 193
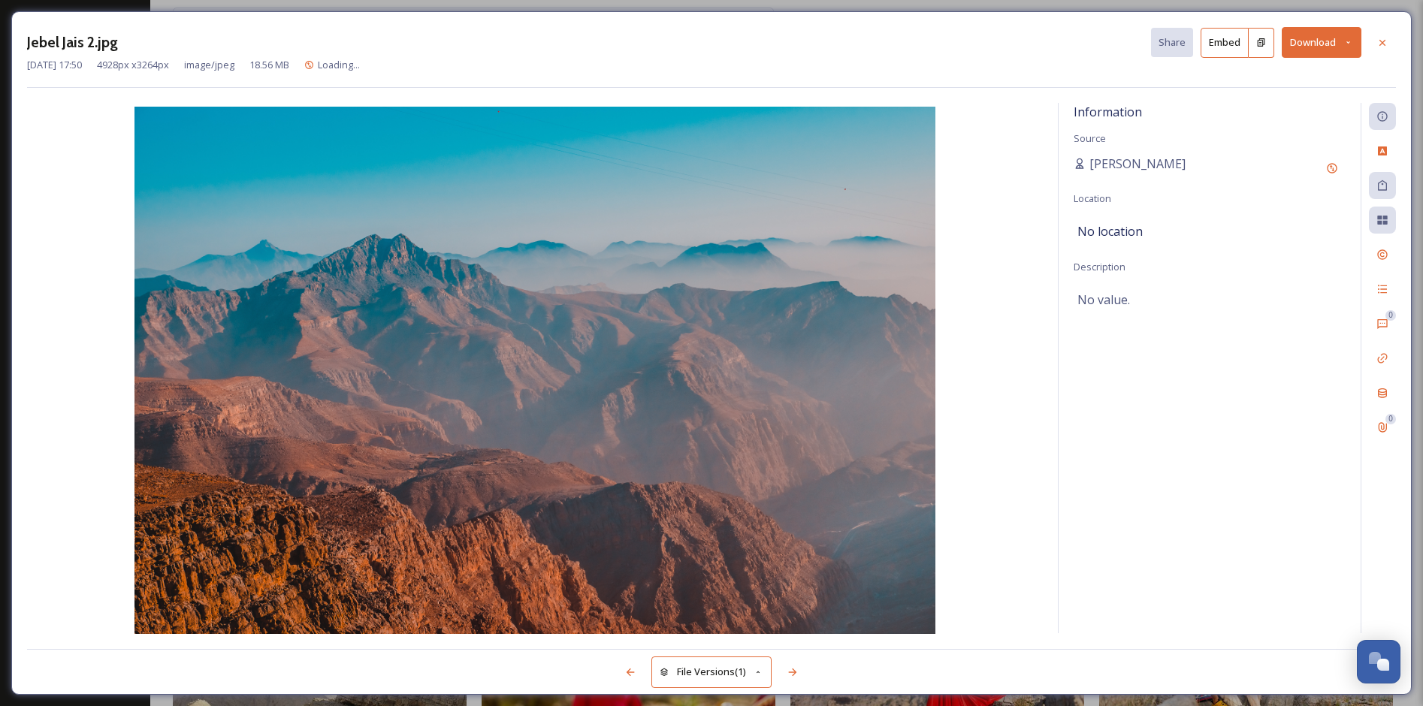
click at [1409, 11] on div "Jebel Jais 2.jpg Share Embed Download [DATE] 17:50 4928 px x 3264 px image/jpeg…" at bounding box center [711, 353] width 1423 height 706
click at [1411, 8] on div "Jebel Jais 2.jpg Share Embed Download [DATE] 17:50 4928 px x 3264 px image/jpeg…" at bounding box center [711, 353] width 1423 height 706
click at [1411, 7] on div "Jebel Jais 2.jpg Share Embed Download [DATE] 17:50 4928 px x 3264 px image/jpeg…" at bounding box center [711, 353] width 1423 height 706
click at [1381, 41] on icon at bounding box center [1382, 43] width 12 height 12
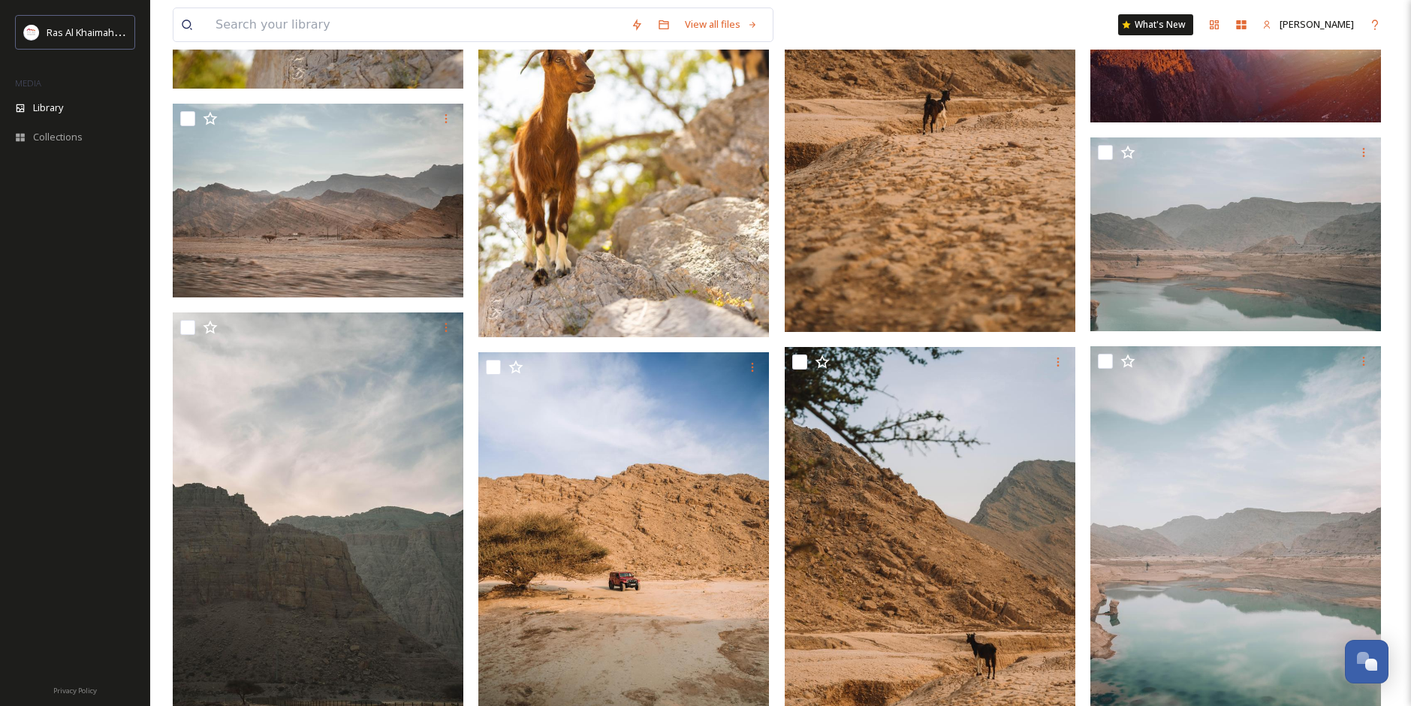
scroll to position [1653, 0]
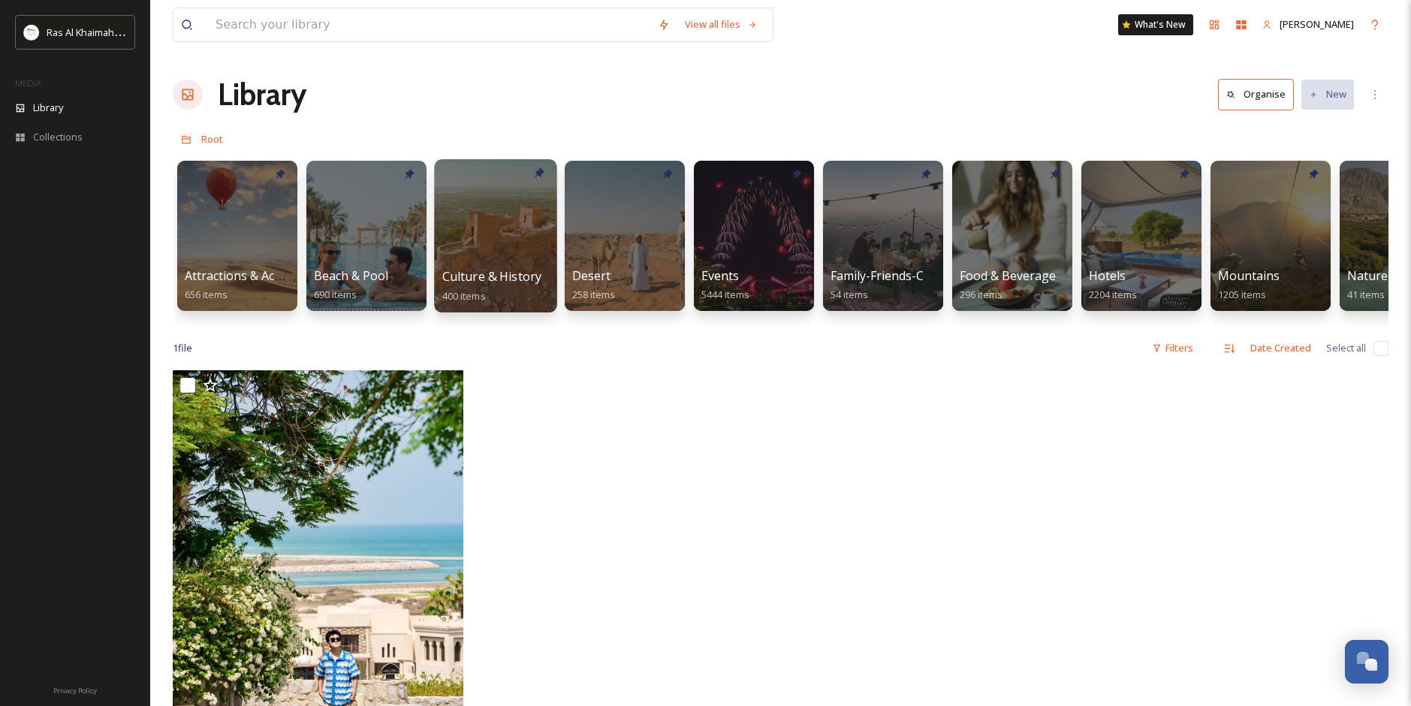
click at [499, 287] on div "Culture & History 400 items" at bounding box center [495, 286] width 107 height 38
click at [494, 244] on div at bounding box center [495, 235] width 122 height 153
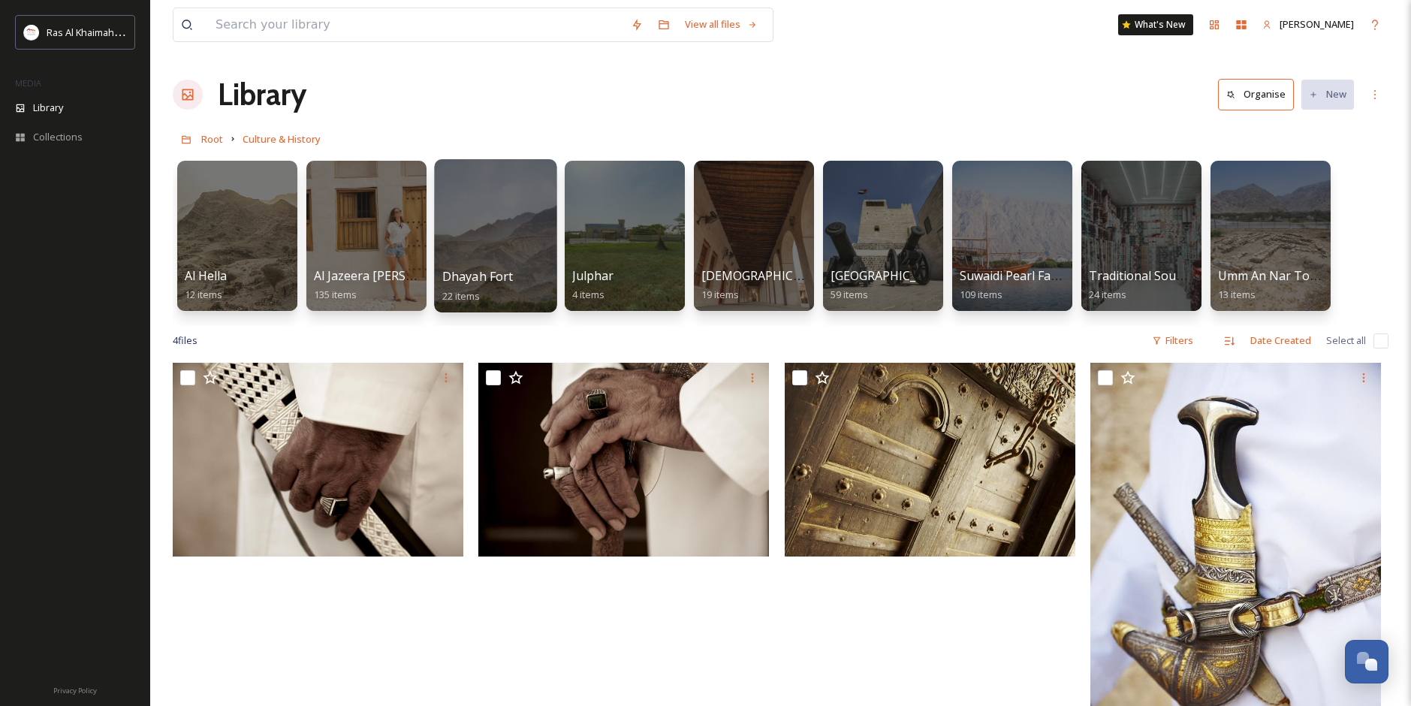
click at [536, 249] on div at bounding box center [495, 235] width 122 height 153
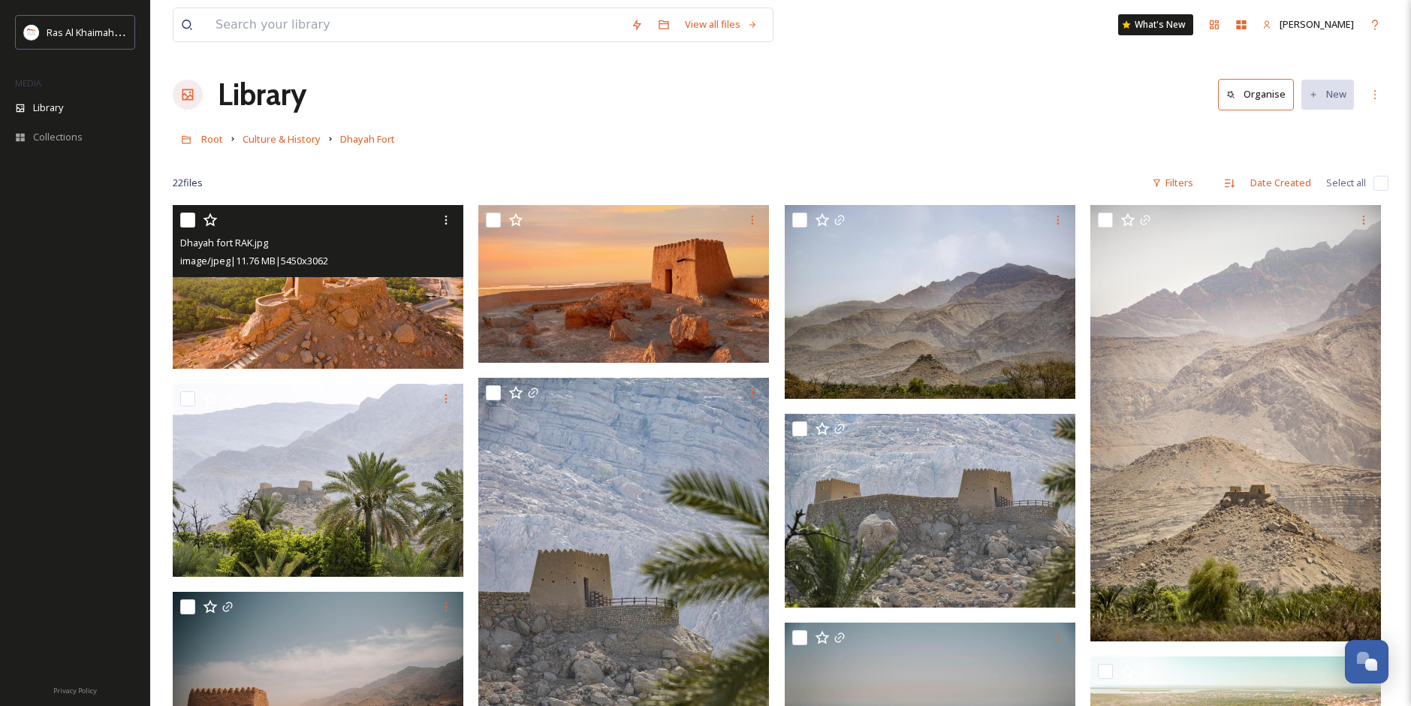
click at [364, 294] on img at bounding box center [318, 286] width 291 height 163
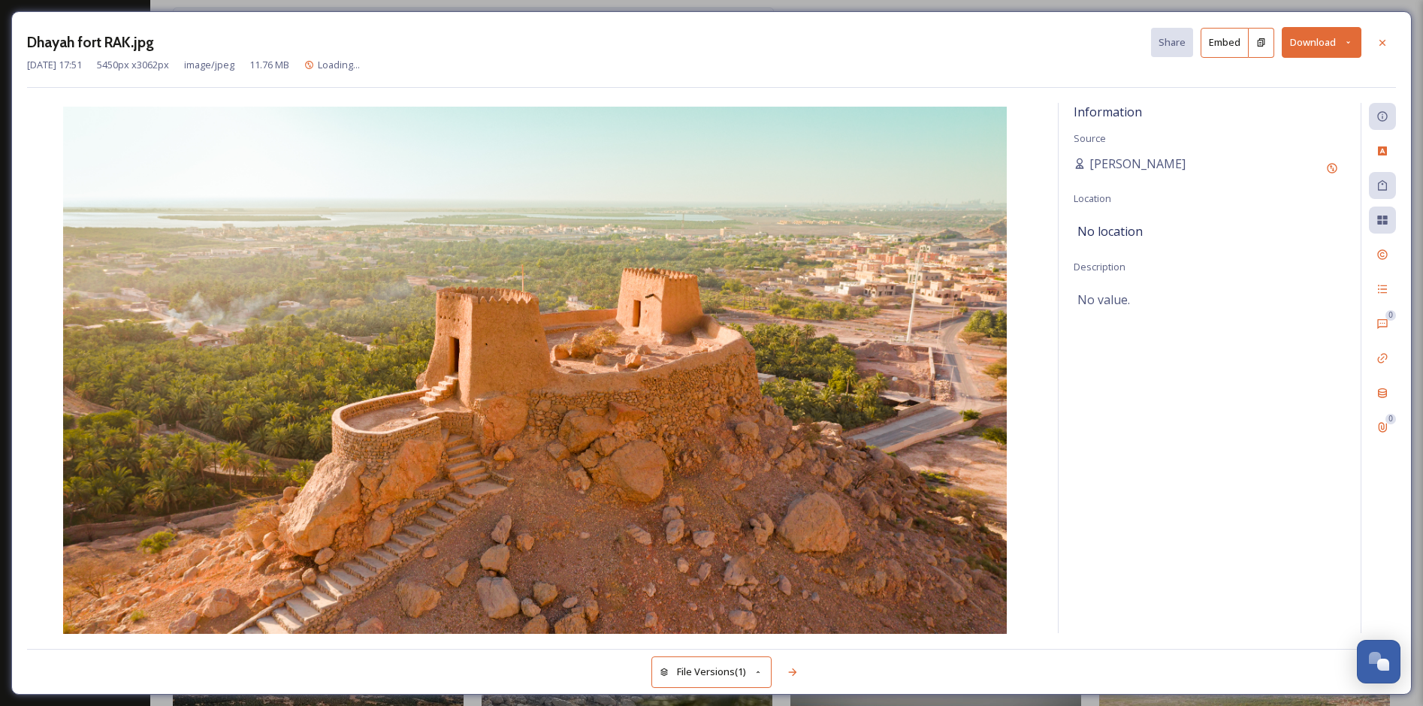
click at [1313, 52] on button "Download" at bounding box center [1321, 42] width 80 height 31
click at [1302, 112] on span "Download Large (2000 x 1124)" at bounding box center [1277, 106] width 132 height 14
click at [969, 213] on img at bounding box center [535, 372] width 1016 height 530
drag, startPoint x: 962, startPoint y: 202, endPoint x: 744, endPoint y: 199, distance: 217.9
click at [962, 202] on img at bounding box center [535, 372] width 1016 height 530
